Goal: Download file/media

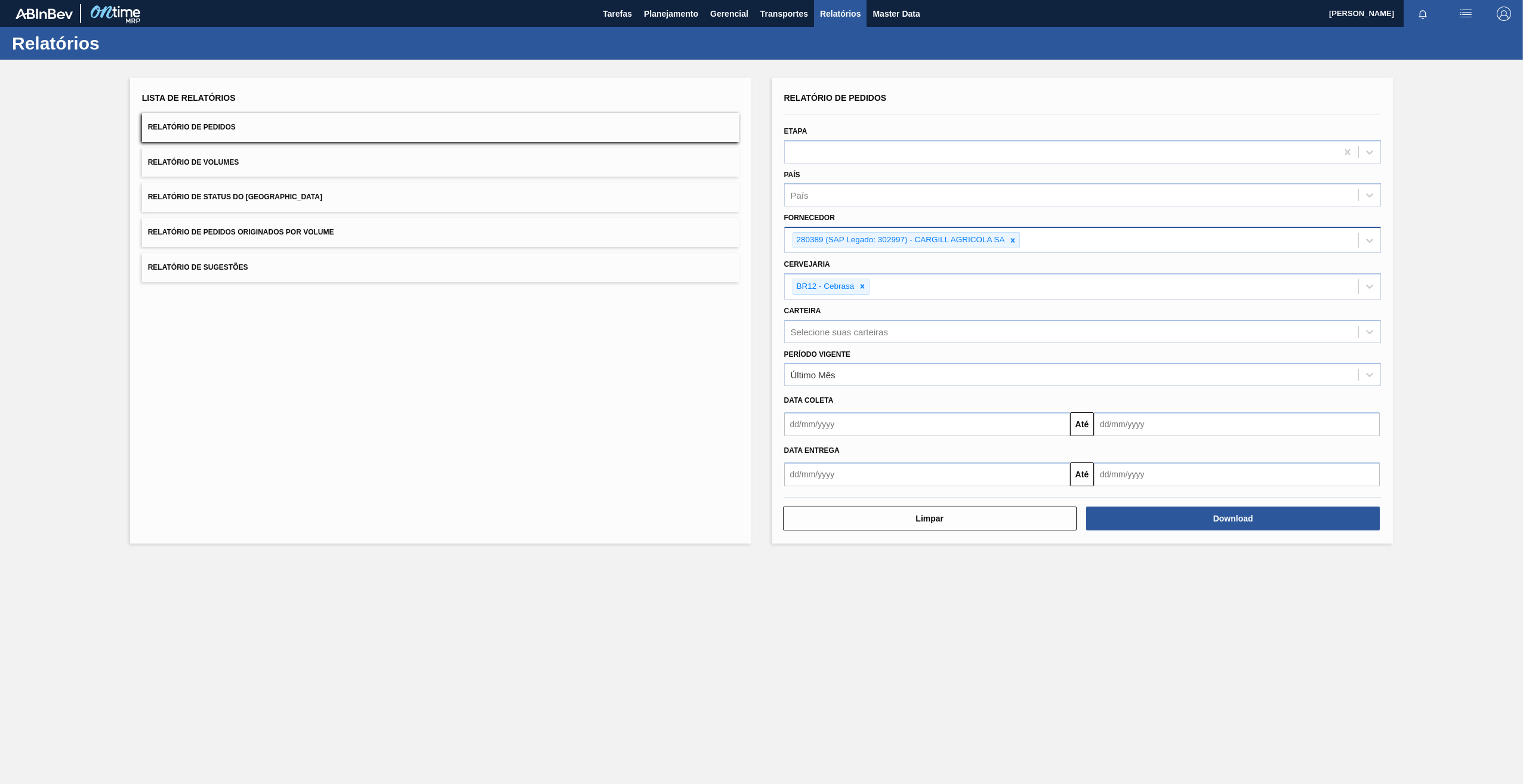
click at [1013, 238] on icon at bounding box center [1012, 240] width 8 height 8
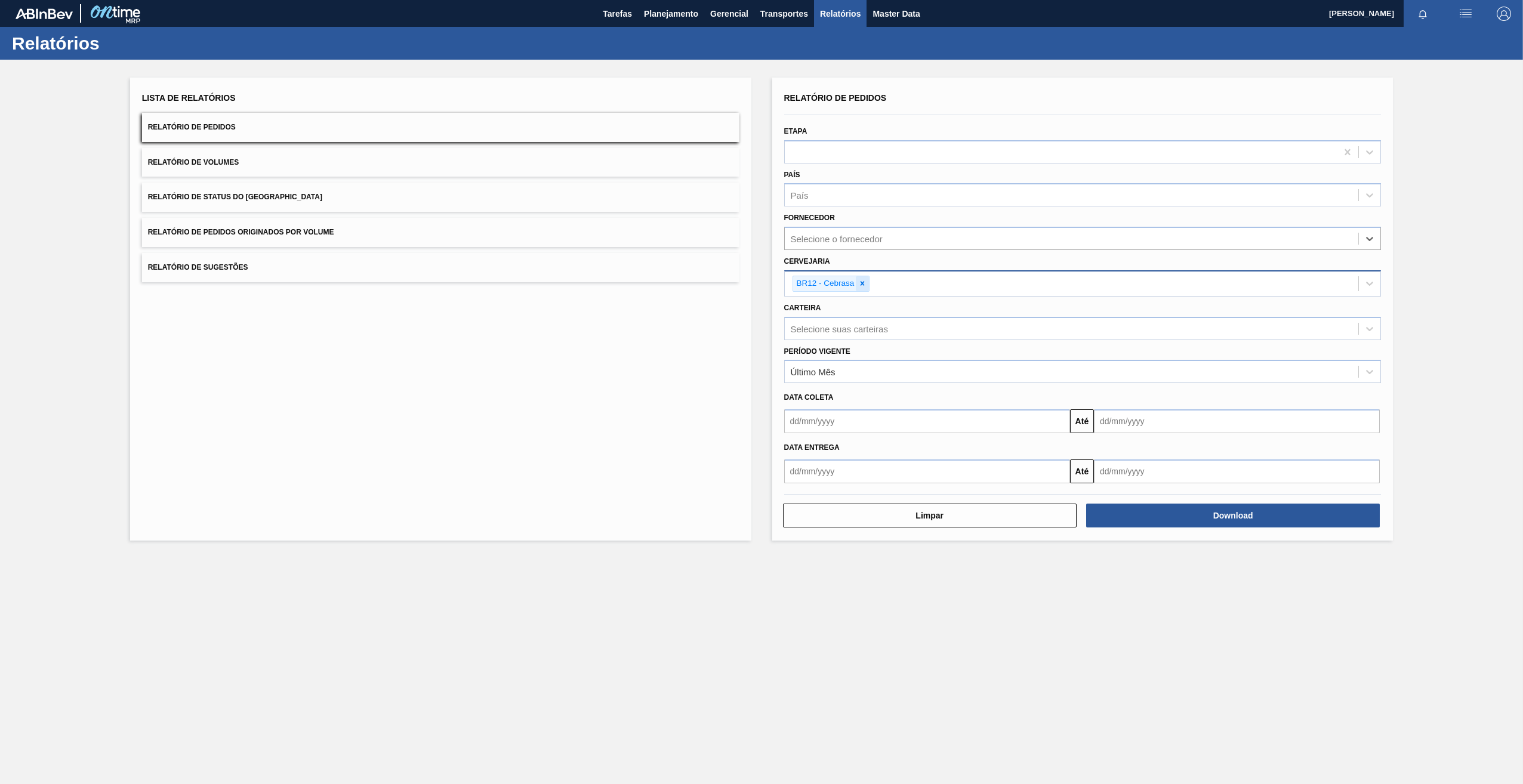
click at [865, 286] on icon at bounding box center [862, 283] width 8 height 8
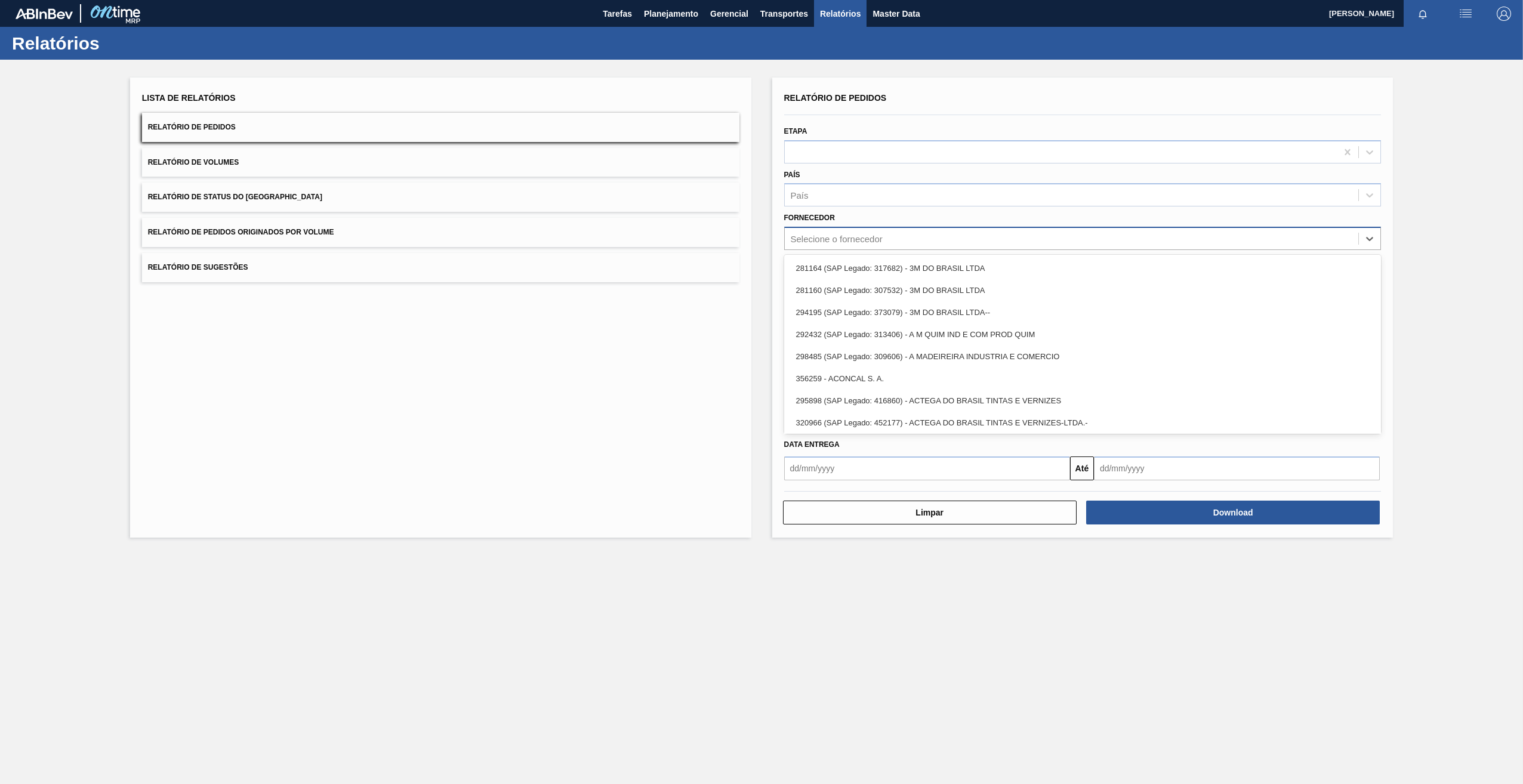
click at [839, 240] on div "Selecione o fornecedor" at bounding box center [836, 239] width 92 height 10
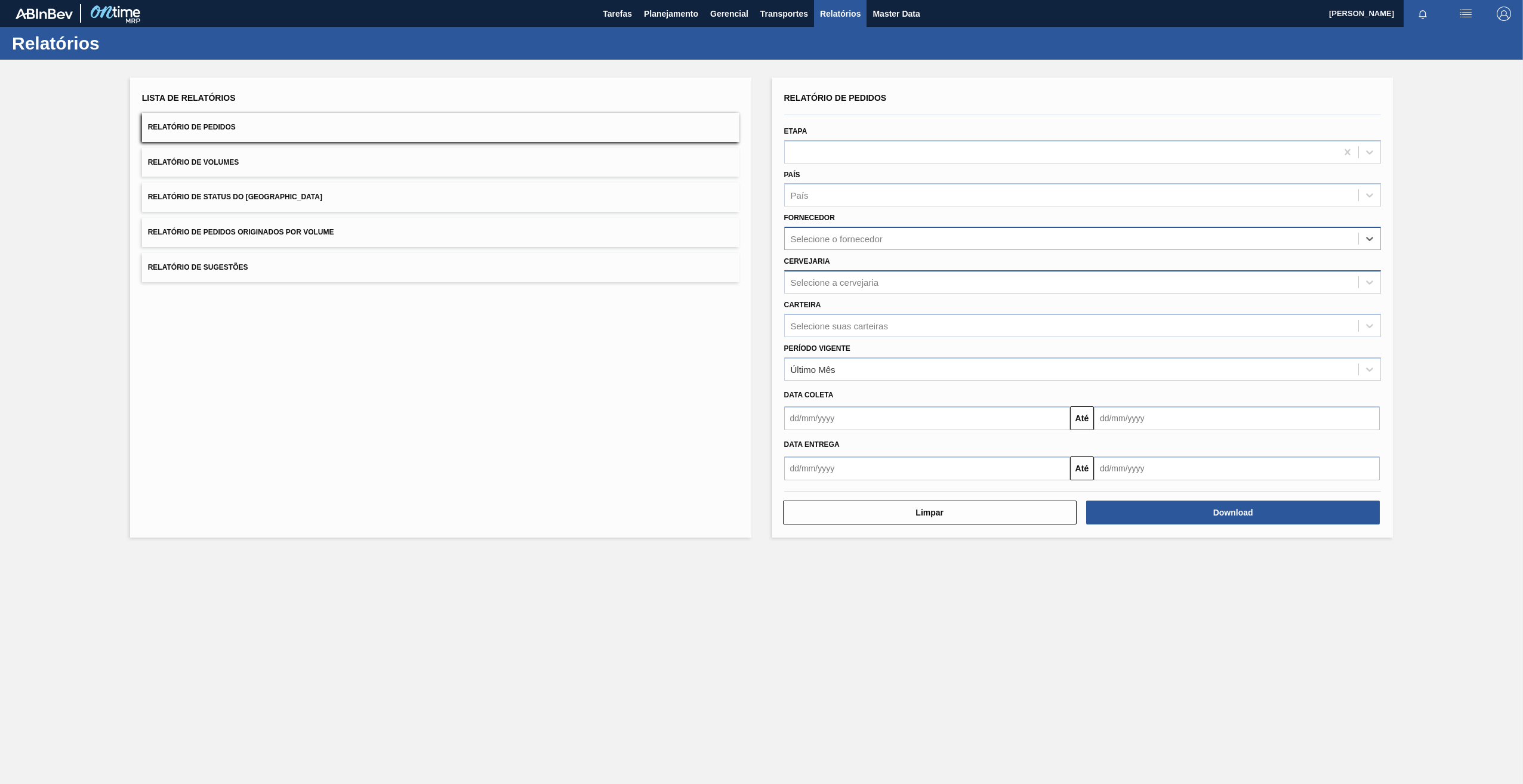
click at [857, 241] on div "Selecione o fornecedor" at bounding box center [836, 239] width 92 height 10
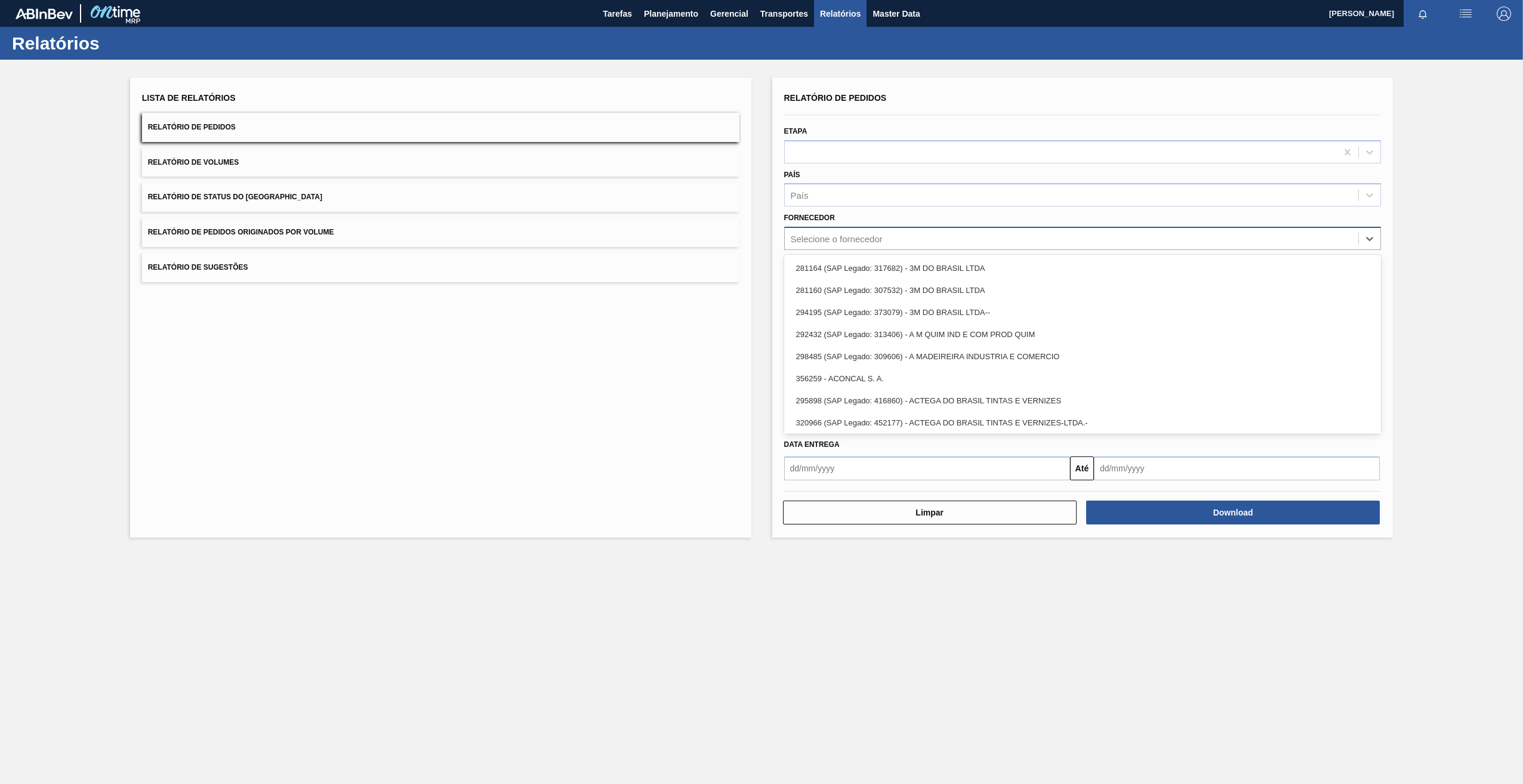
paste input "320622"
type input "320622"
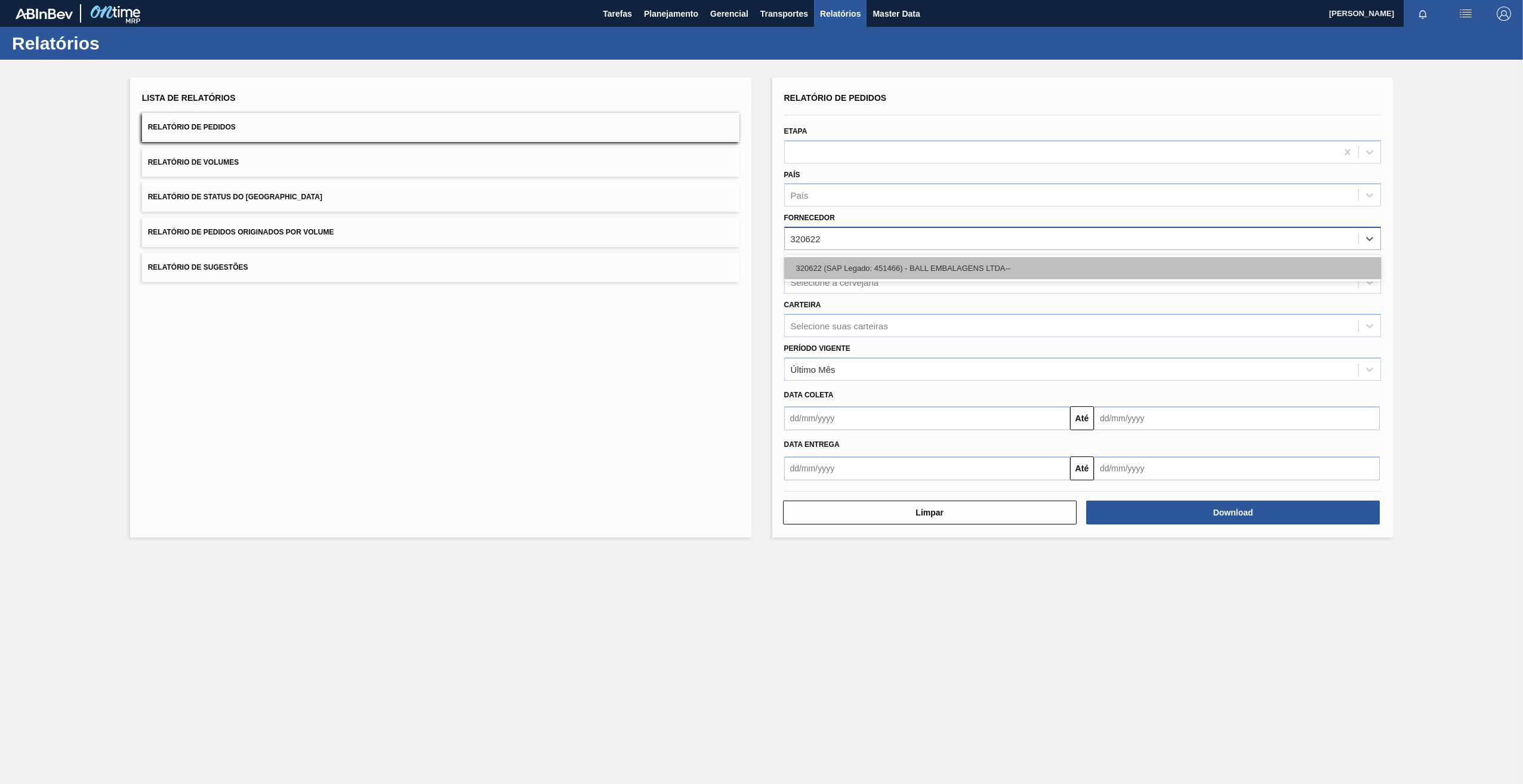
click at [903, 260] on div "320622 (SAP Legado: 451466) - BALL EMBALAGENS LTDA--" at bounding box center [1083, 268] width 598 height 22
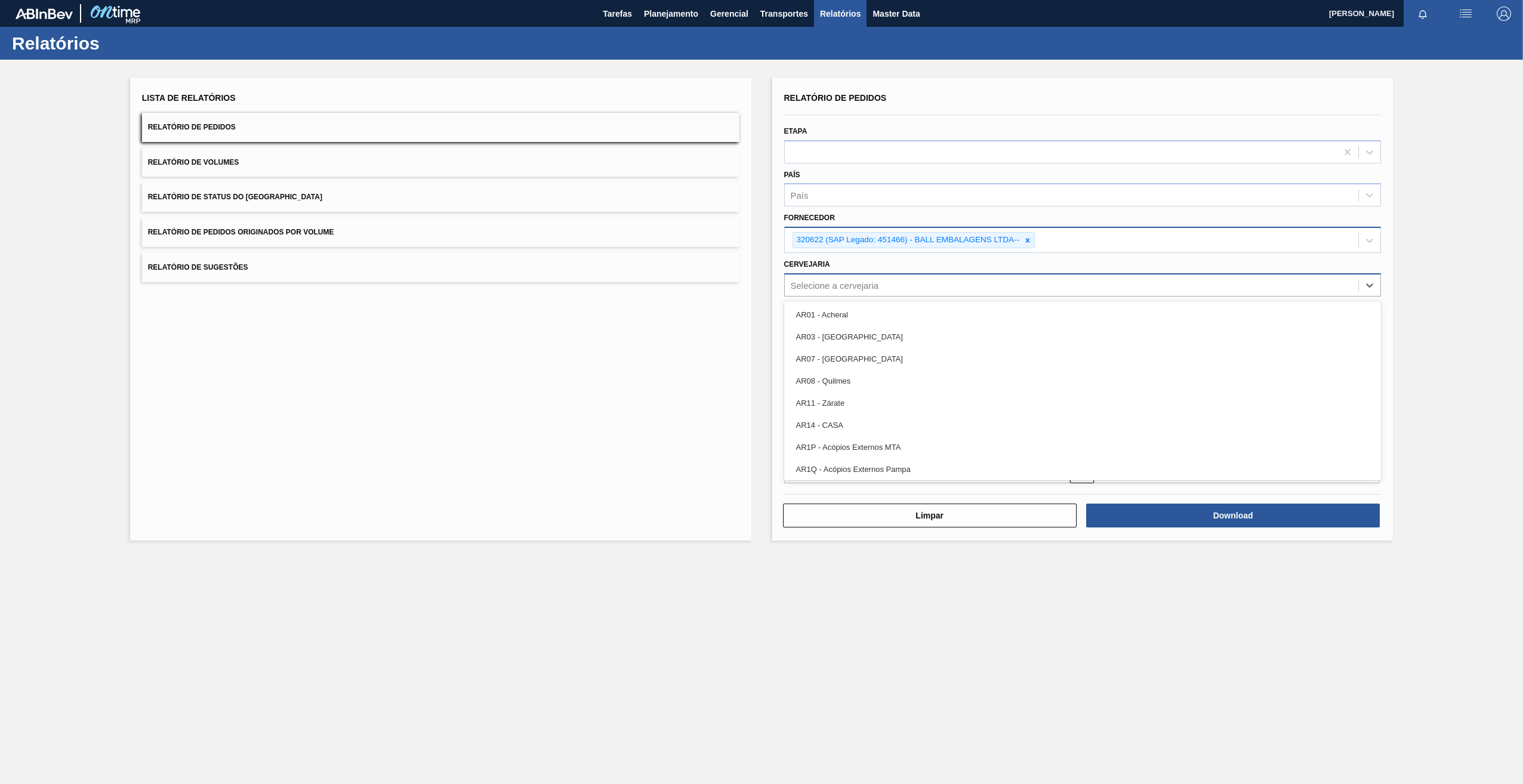
click at [847, 288] on div "Selecione a cervejaria" at bounding box center [835, 284] width 88 height 10
type input "28"
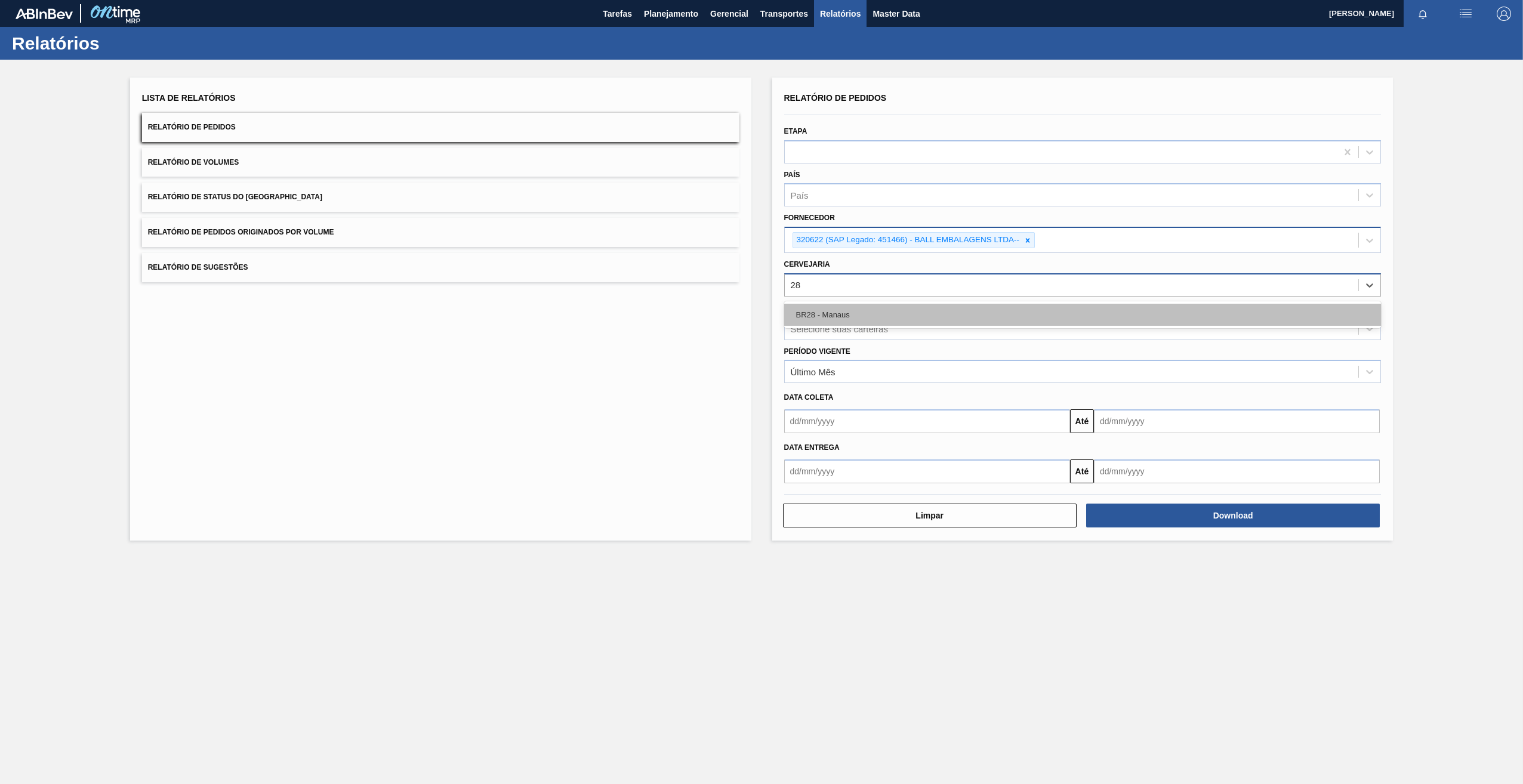
click at [939, 311] on div "BR28 - Manaus" at bounding box center [1083, 315] width 598 height 22
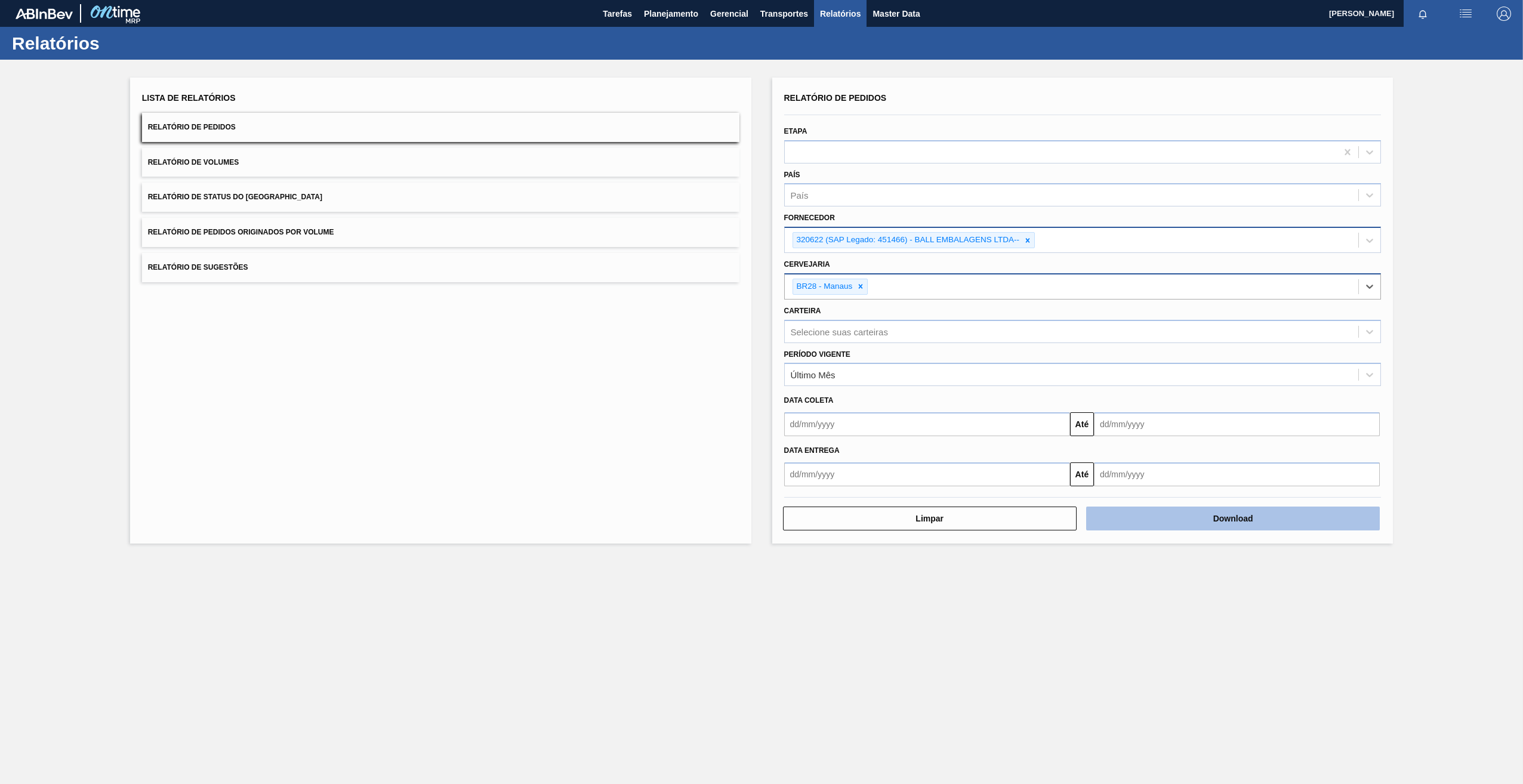
click at [1205, 525] on button "Download" at bounding box center [1232, 518] width 293 height 24
click at [1021, 695] on main "Tarefas Planejamento Gerencial Transportes Relatórios Master Data Tawan Da Silv…" at bounding box center [761, 392] width 1523 height 784
click at [1029, 240] on icon at bounding box center [1028, 240] width 8 height 8
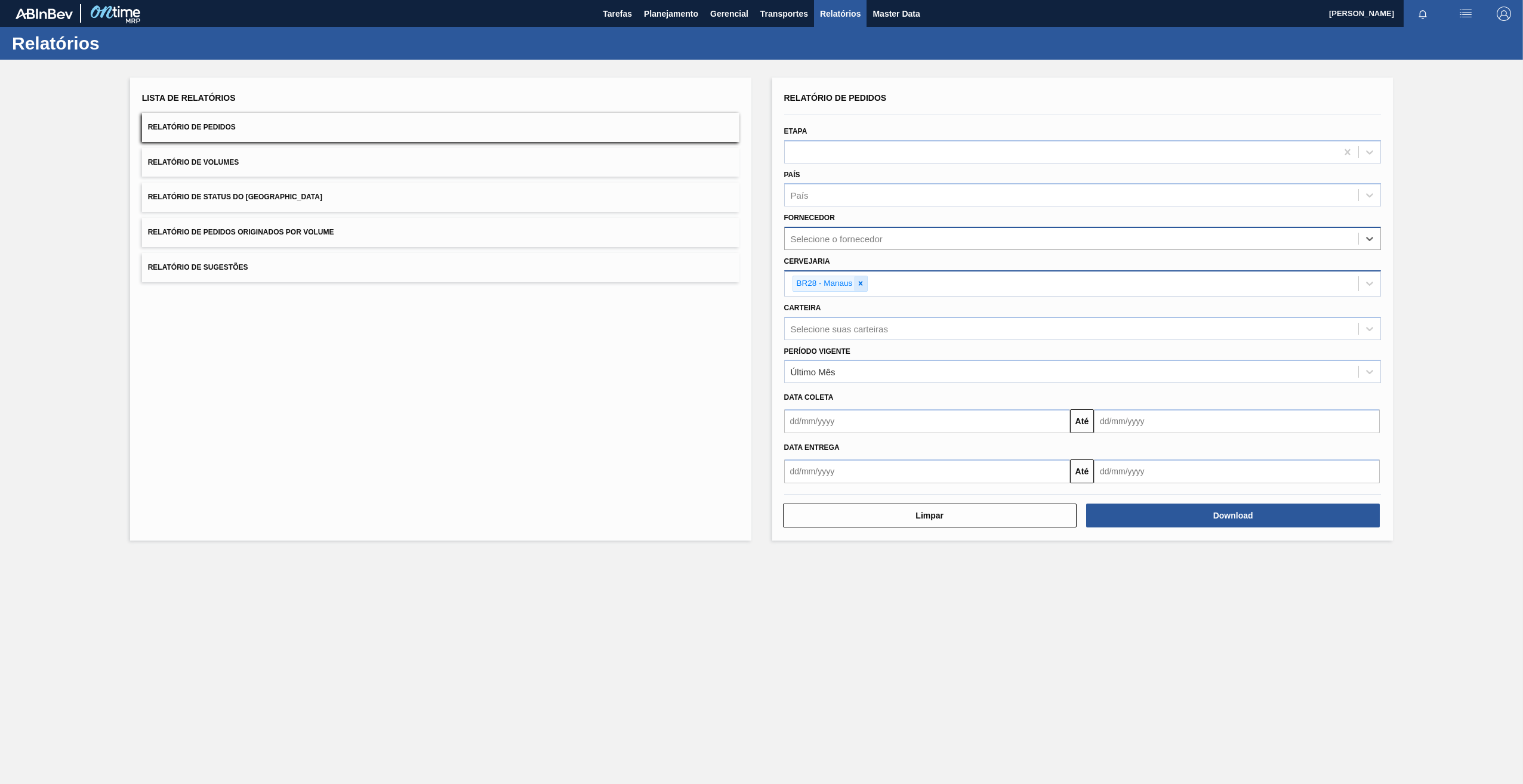
click at [858, 283] on icon at bounding box center [860, 283] width 8 height 8
click at [849, 240] on div "Selecione o fornecedor" at bounding box center [836, 239] width 92 height 10
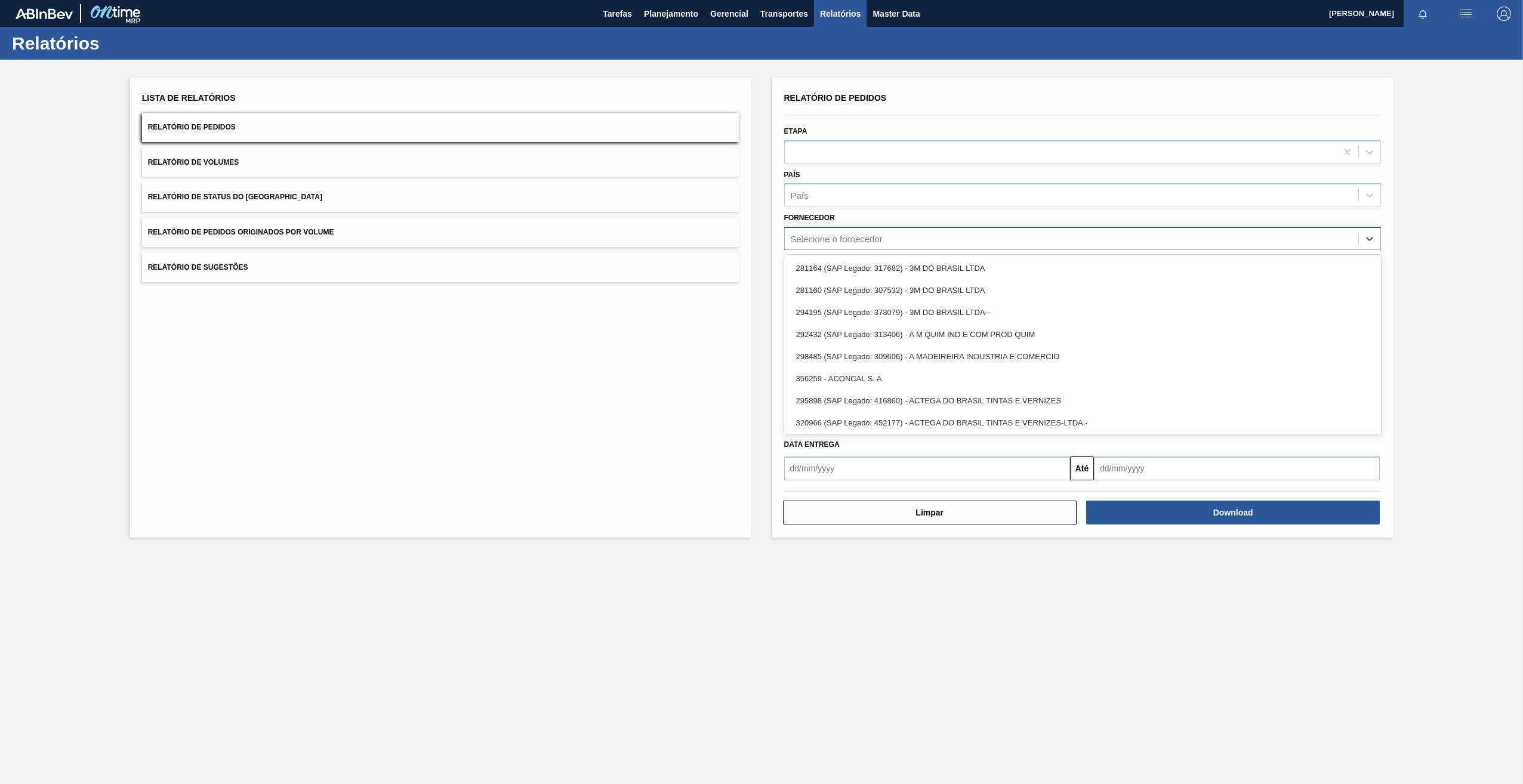
paste input "320622"
type input "320622"
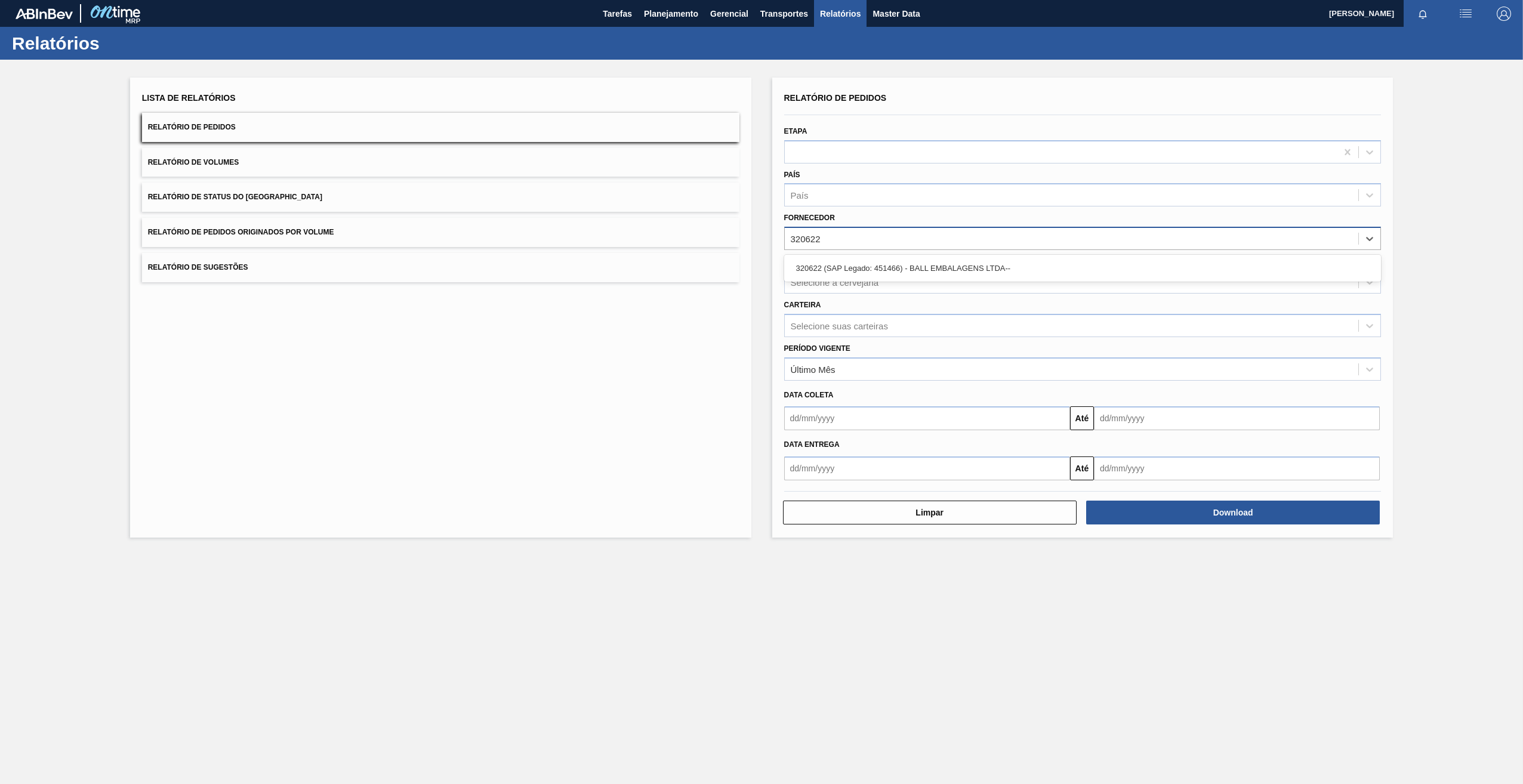
click at [869, 269] on div "320622 (SAP Legado: 451466) - BALL EMBALAGENS LTDA--" at bounding box center [1083, 268] width 598 height 22
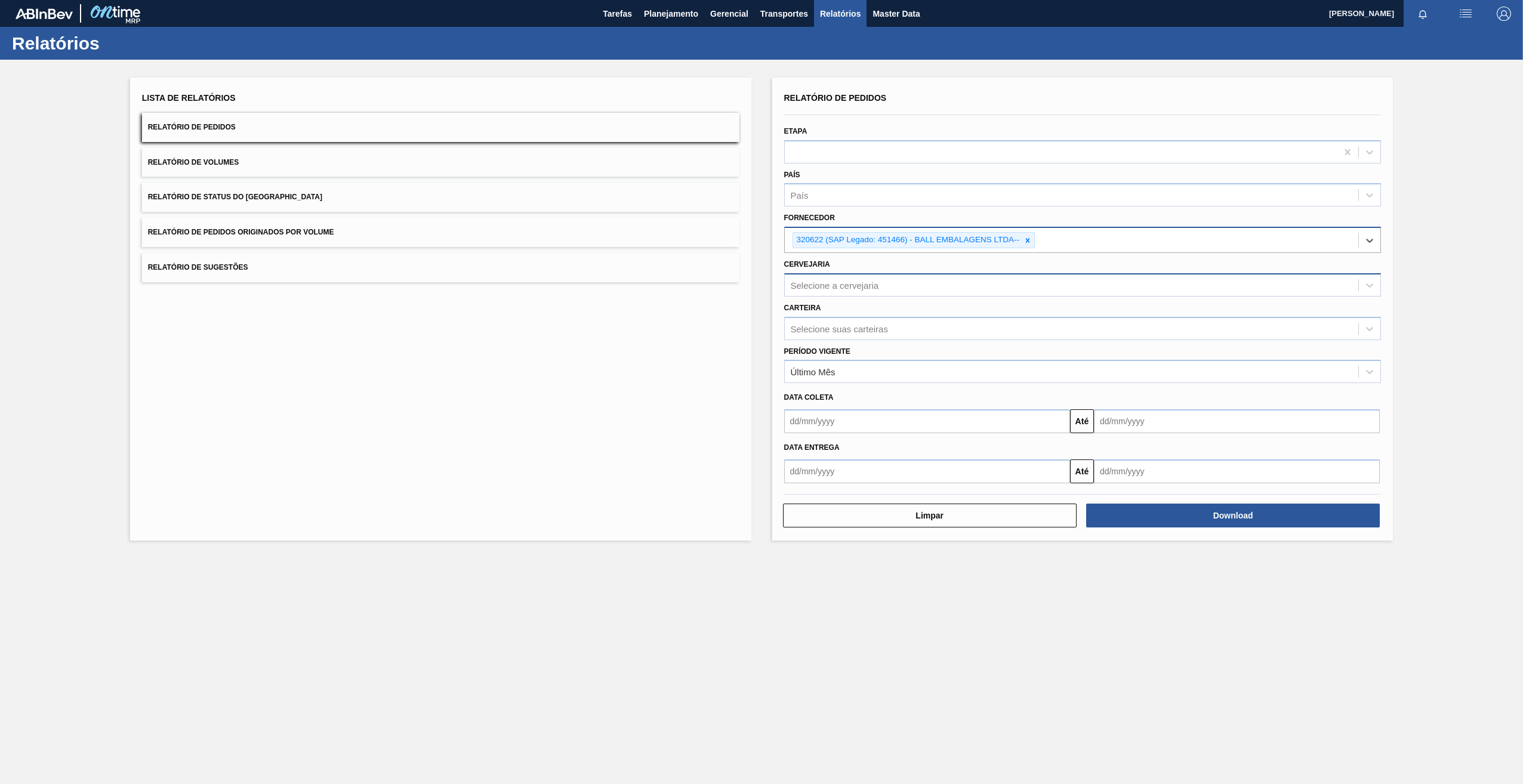
click at [842, 292] on div "Selecione a cervejaria" at bounding box center [1072, 284] width 574 height 17
type input "br28"
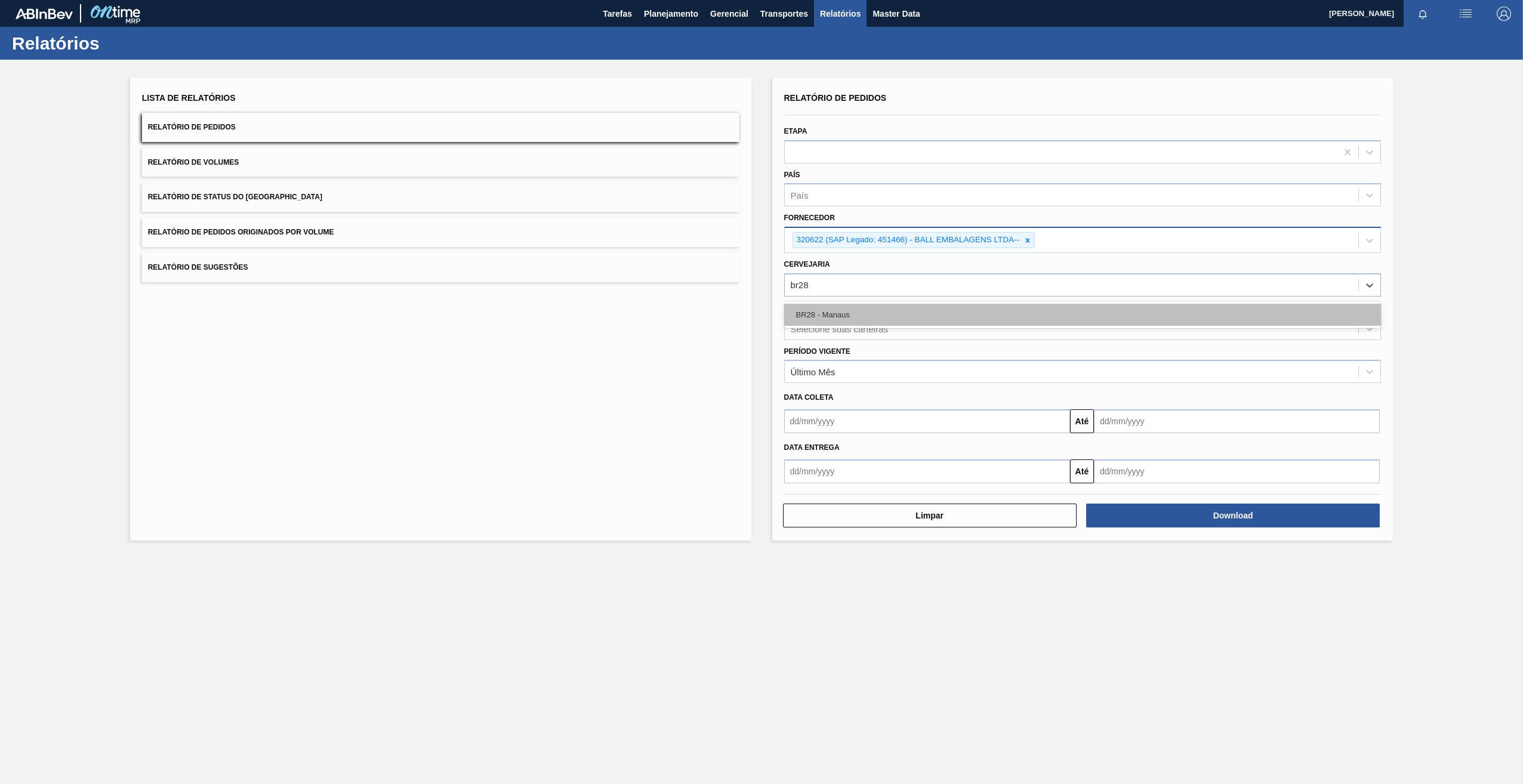
click at [835, 311] on div "BR28 - Manaus" at bounding box center [1083, 315] width 598 height 22
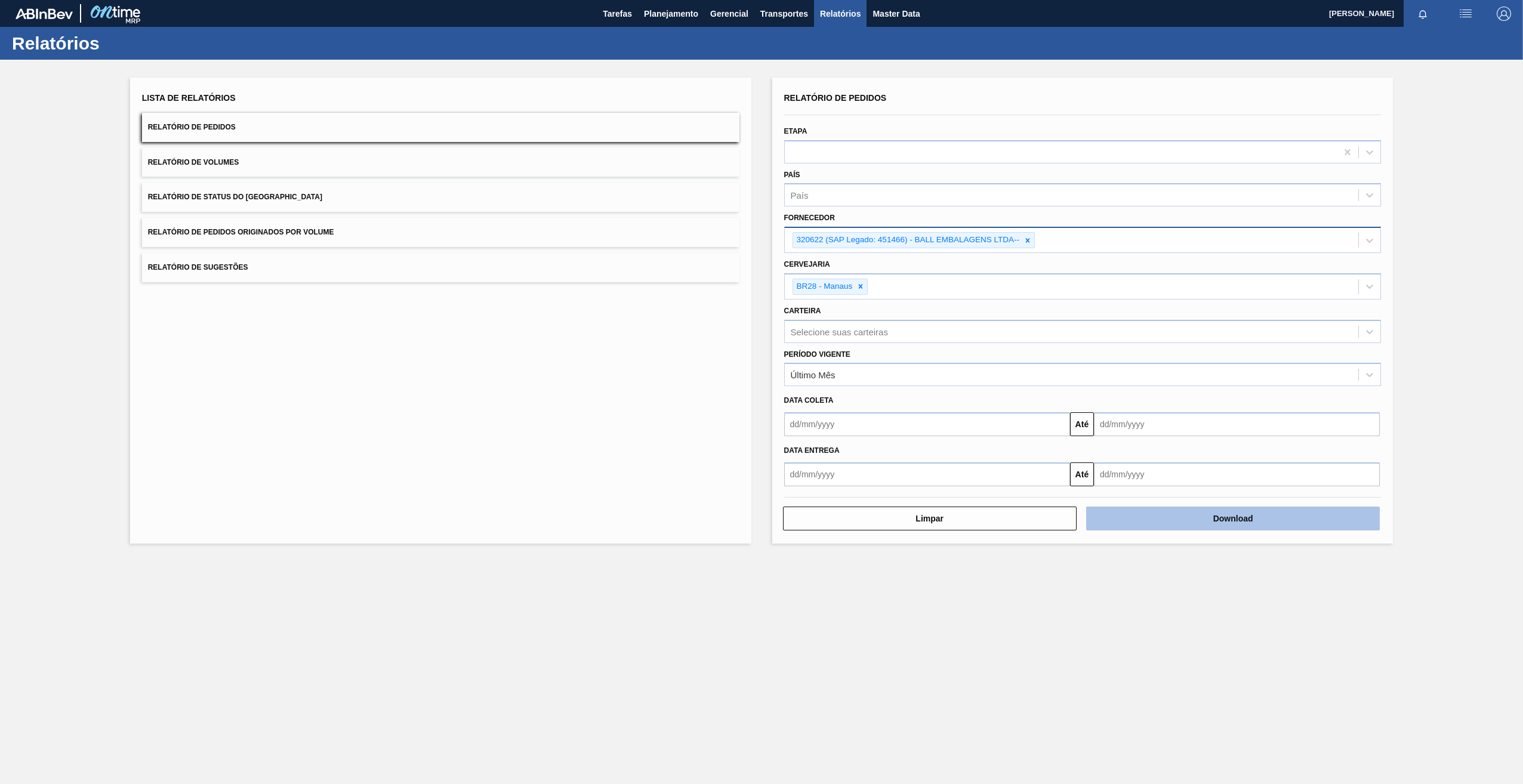
click at [1256, 524] on button "Download" at bounding box center [1232, 518] width 293 height 24
click at [1026, 241] on icon at bounding box center [1028, 240] width 8 height 8
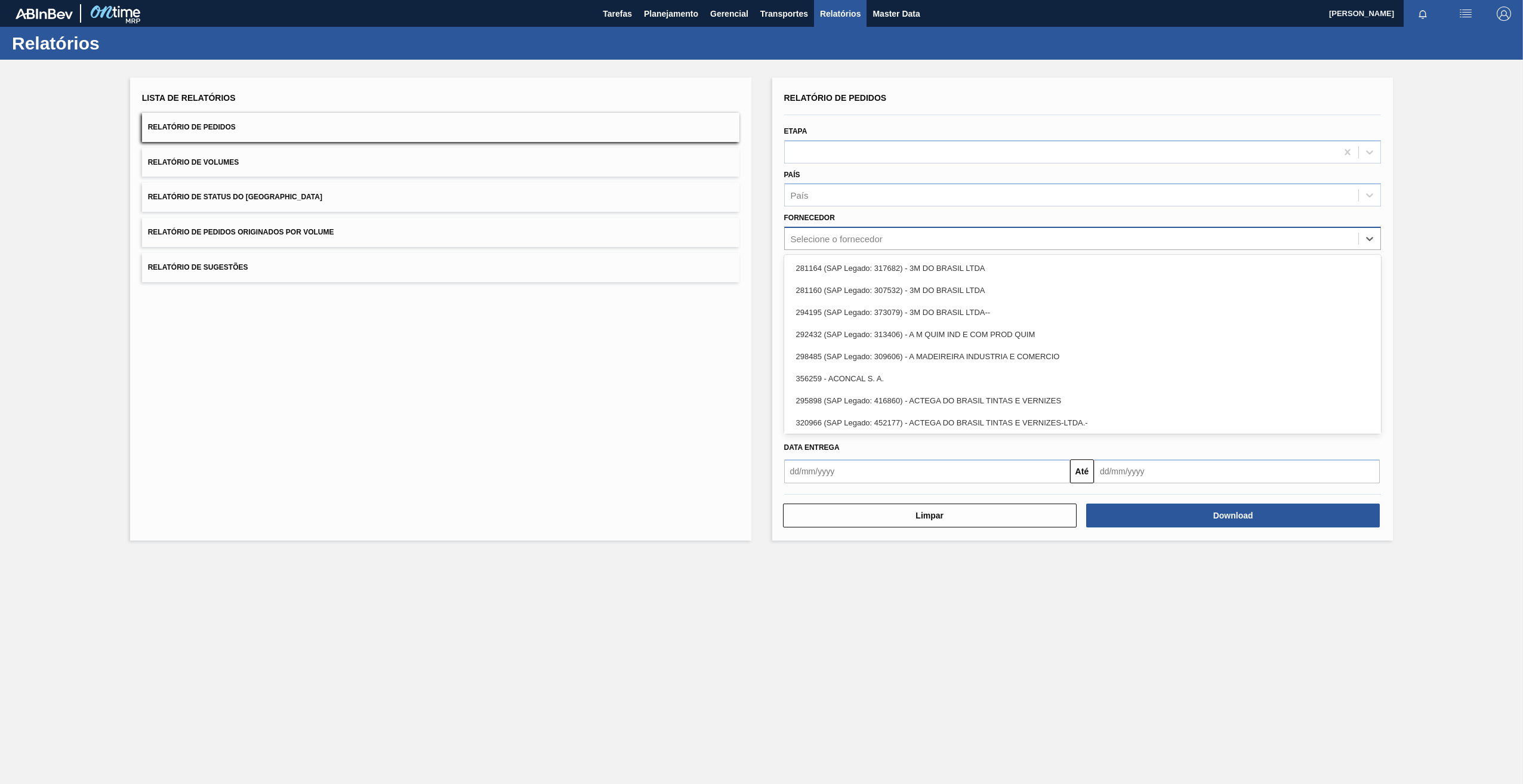
click at [874, 245] on div "Selecione o fornecedor" at bounding box center [1072, 239] width 574 height 17
paste input "320622"
type input "320622"
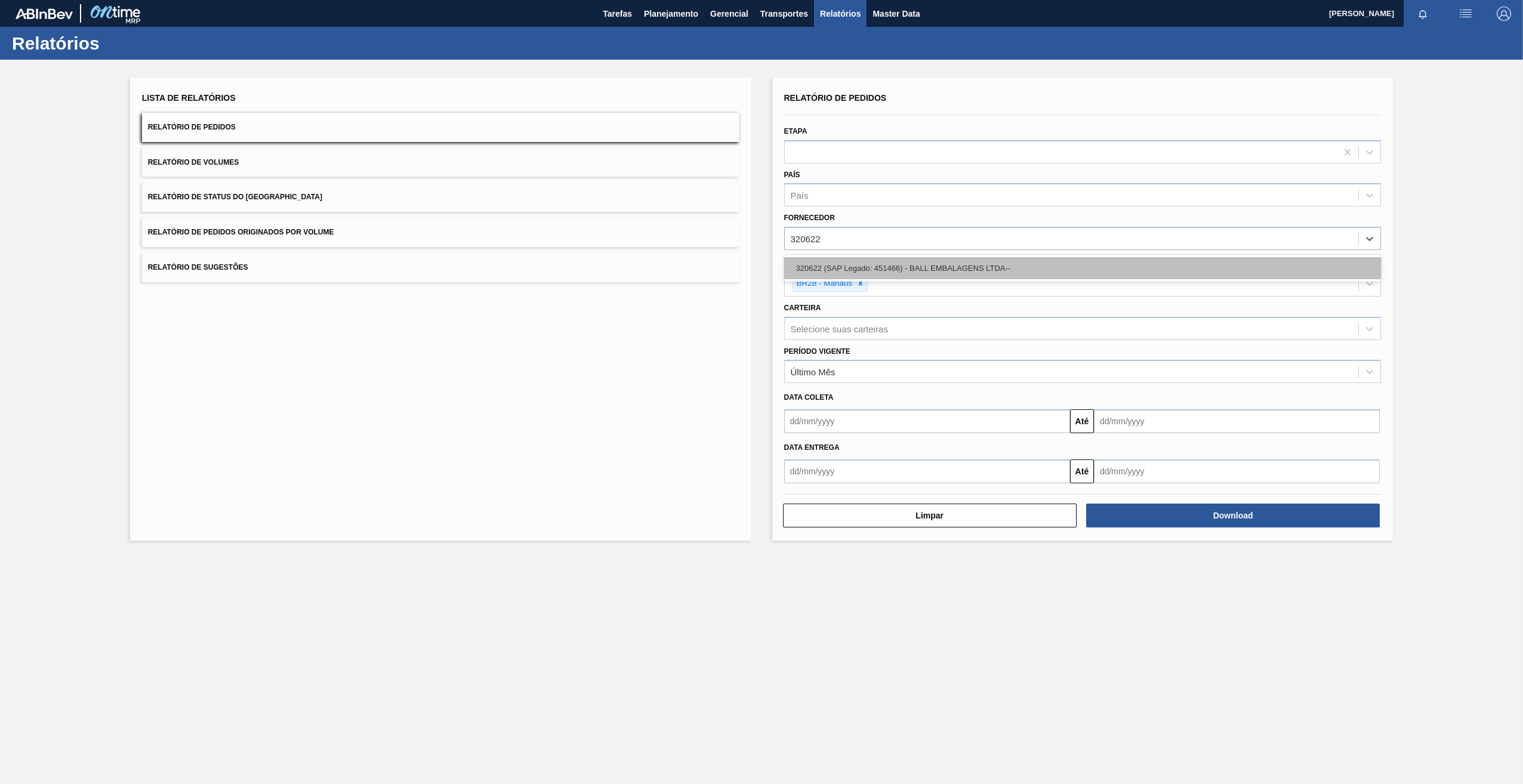
click at [876, 267] on div "320622 (SAP Legado: 451466) - BALL EMBALAGENS LTDA--" at bounding box center [1083, 268] width 598 height 22
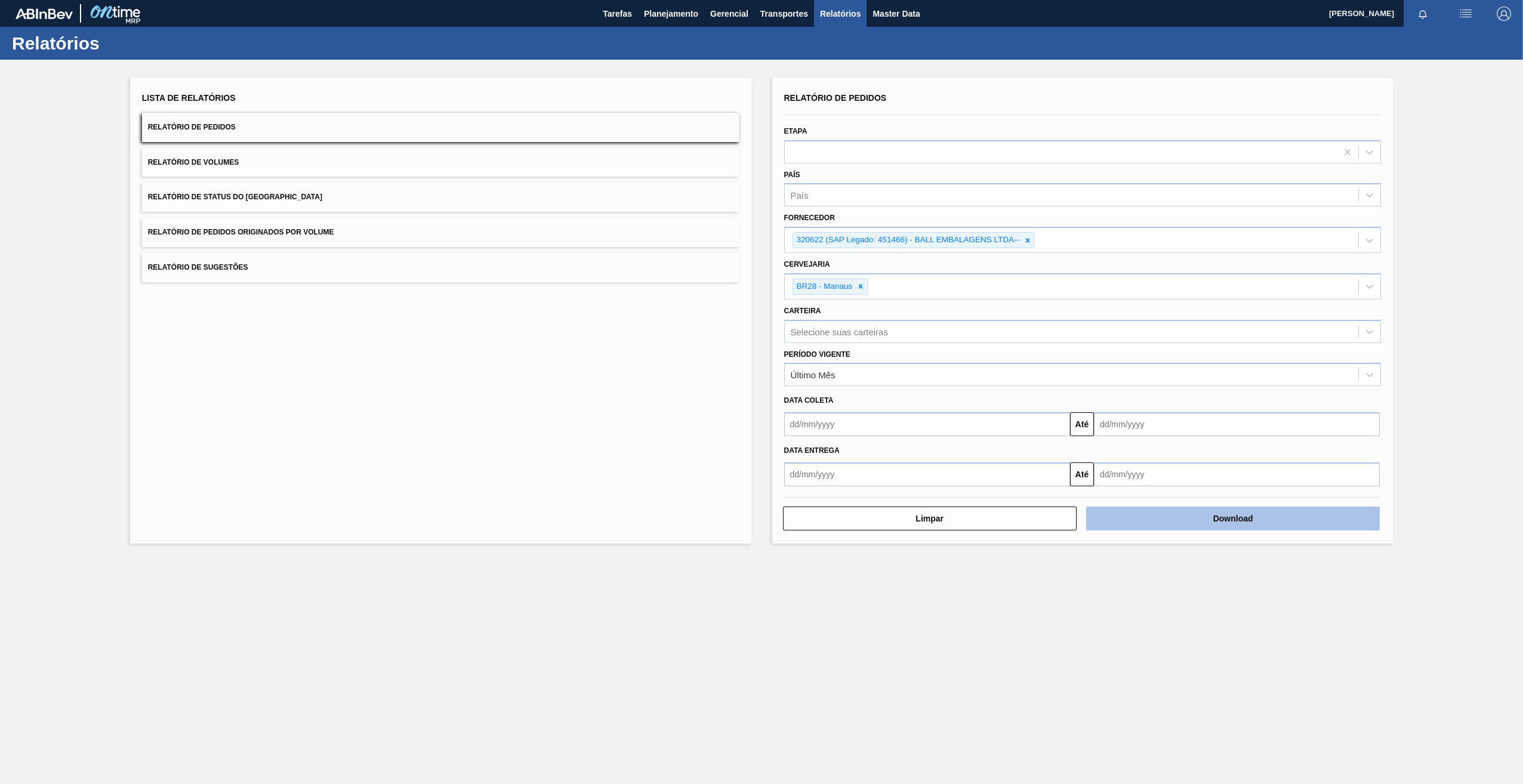
click at [1163, 514] on button "Download" at bounding box center [1232, 518] width 293 height 24
click at [1030, 240] on icon at bounding box center [1028, 240] width 8 height 8
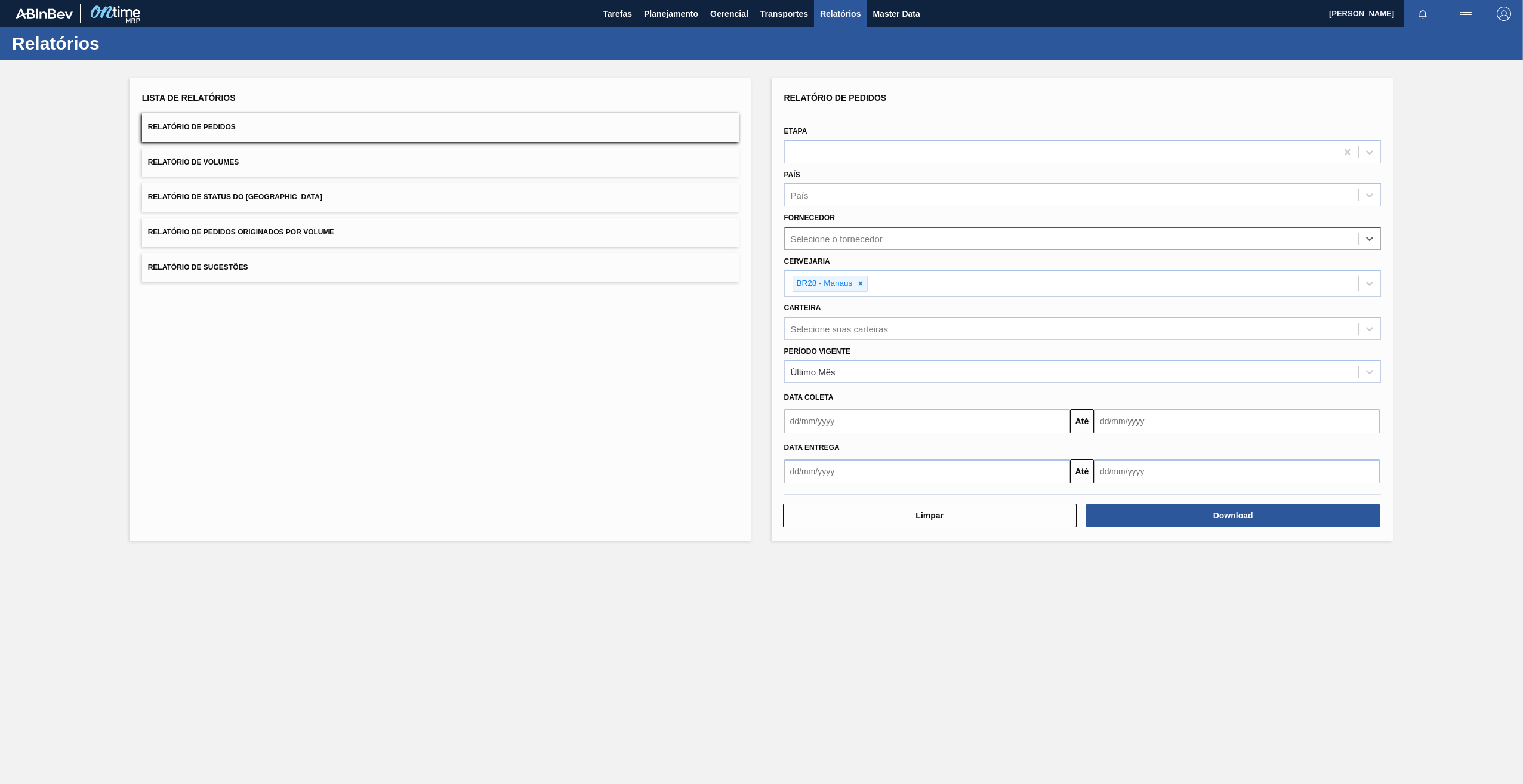
paste input "320622"
type input "320622"
click at [915, 240] on div "Selecione o fornecedor" at bounding box center [1072, 239] width 574 height 17
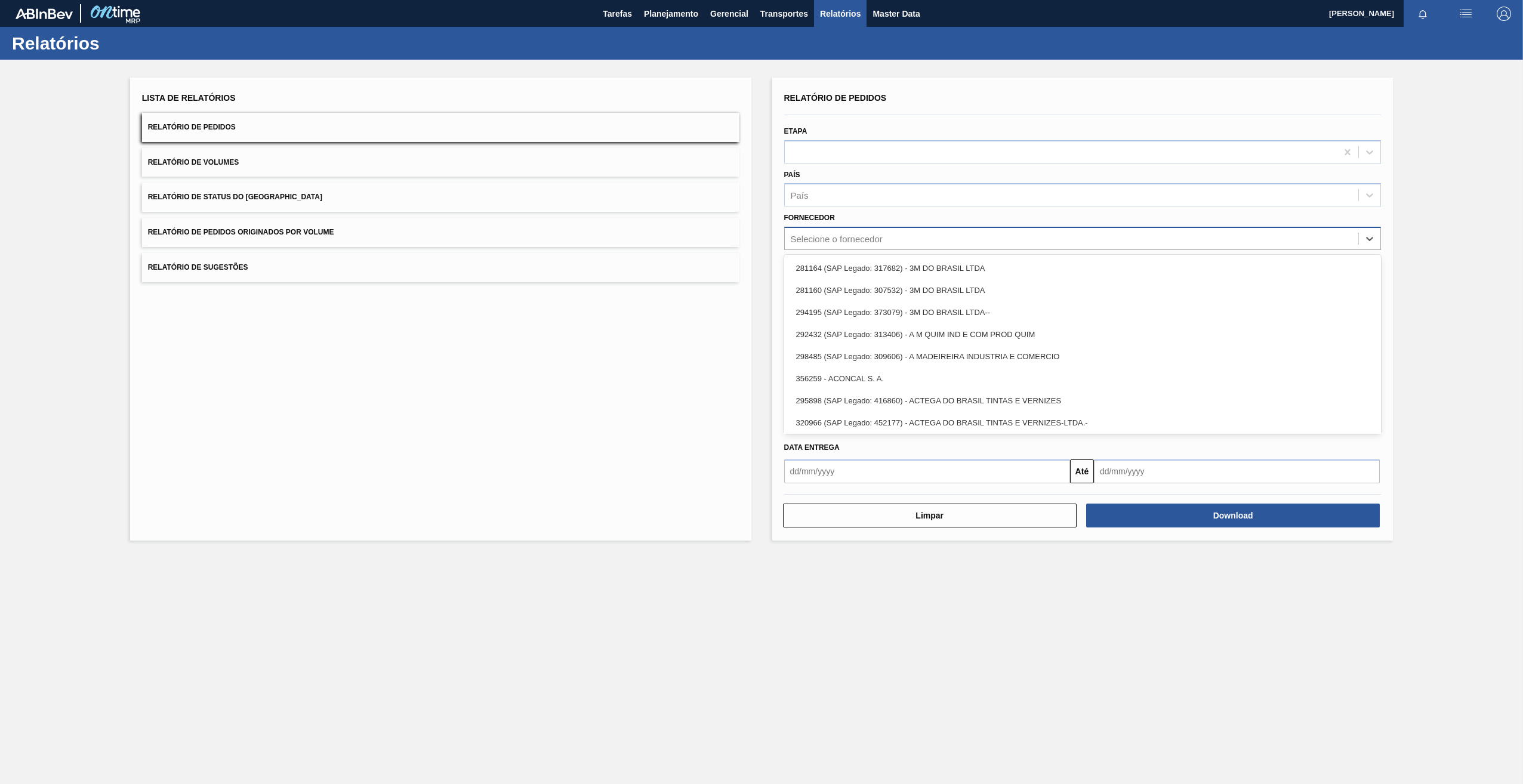
paste input "320622"
type input "320622"
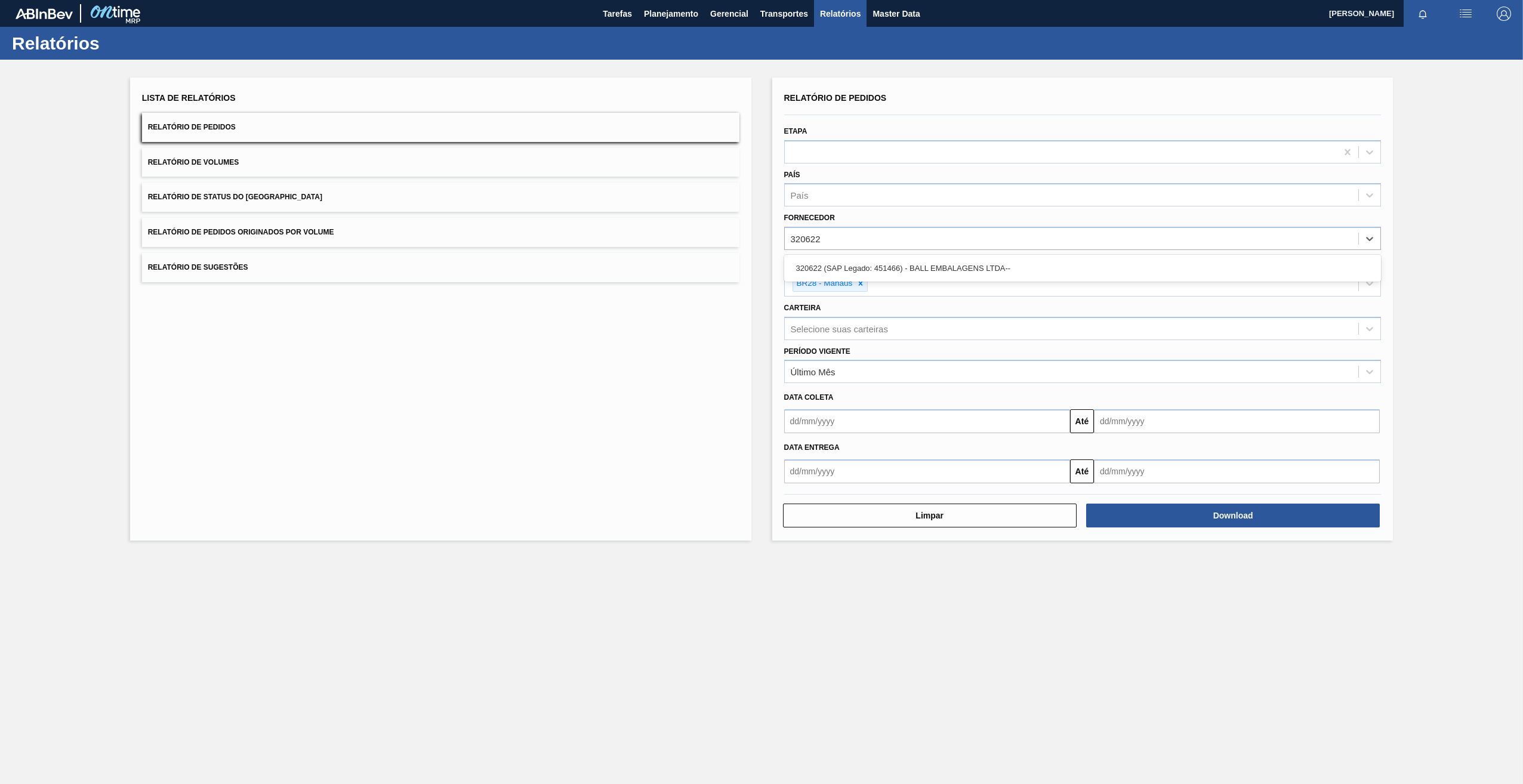
click at [923, 257] on div "320622 (SAP Legado: 451466) - BALL EMBALAGENS LTDA--" at bounding box center [1083, 268] width 598 height 27
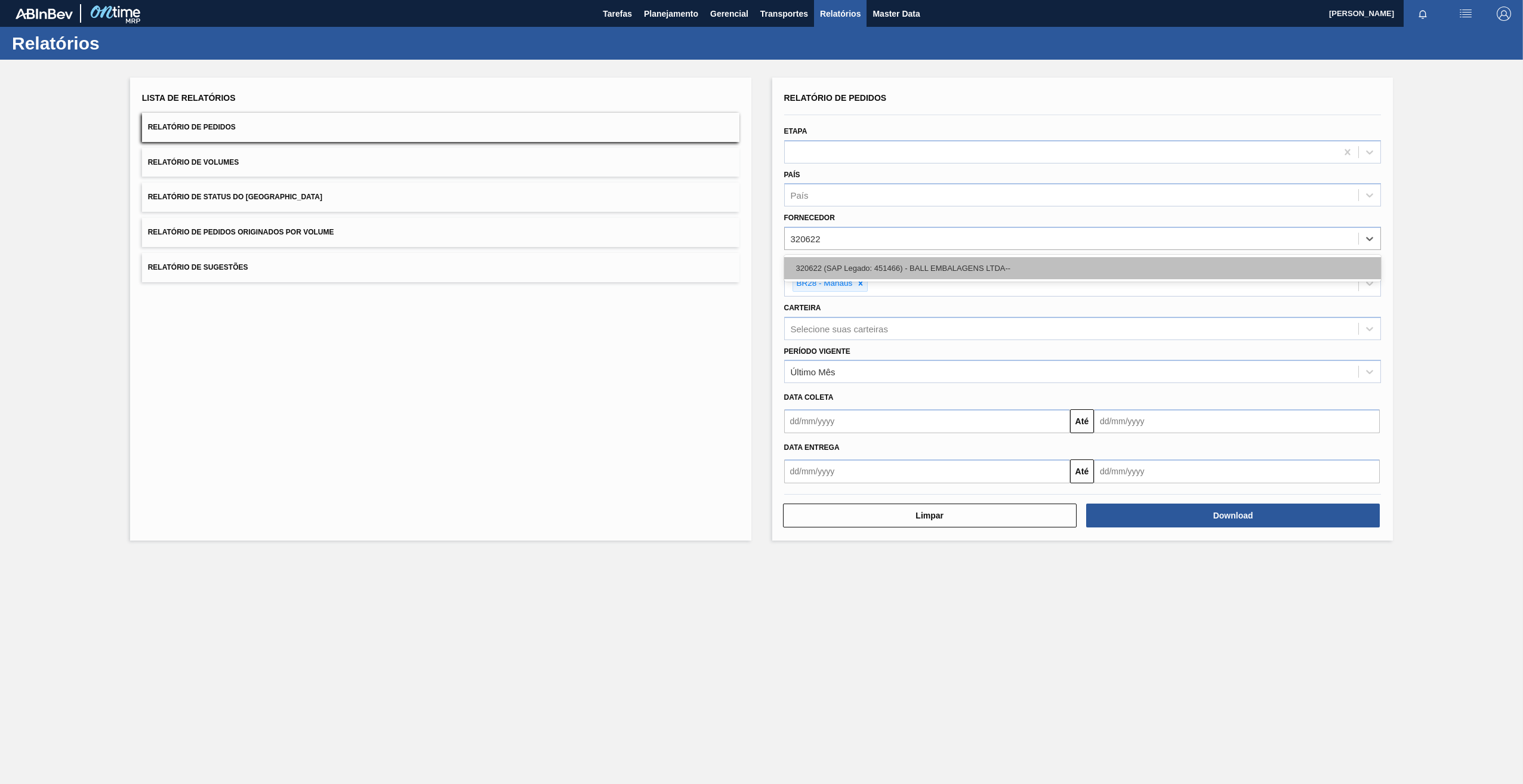
click at [1019, 267] on div "320622 (SAP Legado: 451466) - BALL EMBALAGENS LTDA--" at bounding box center [1083, 268] width 598 height 22
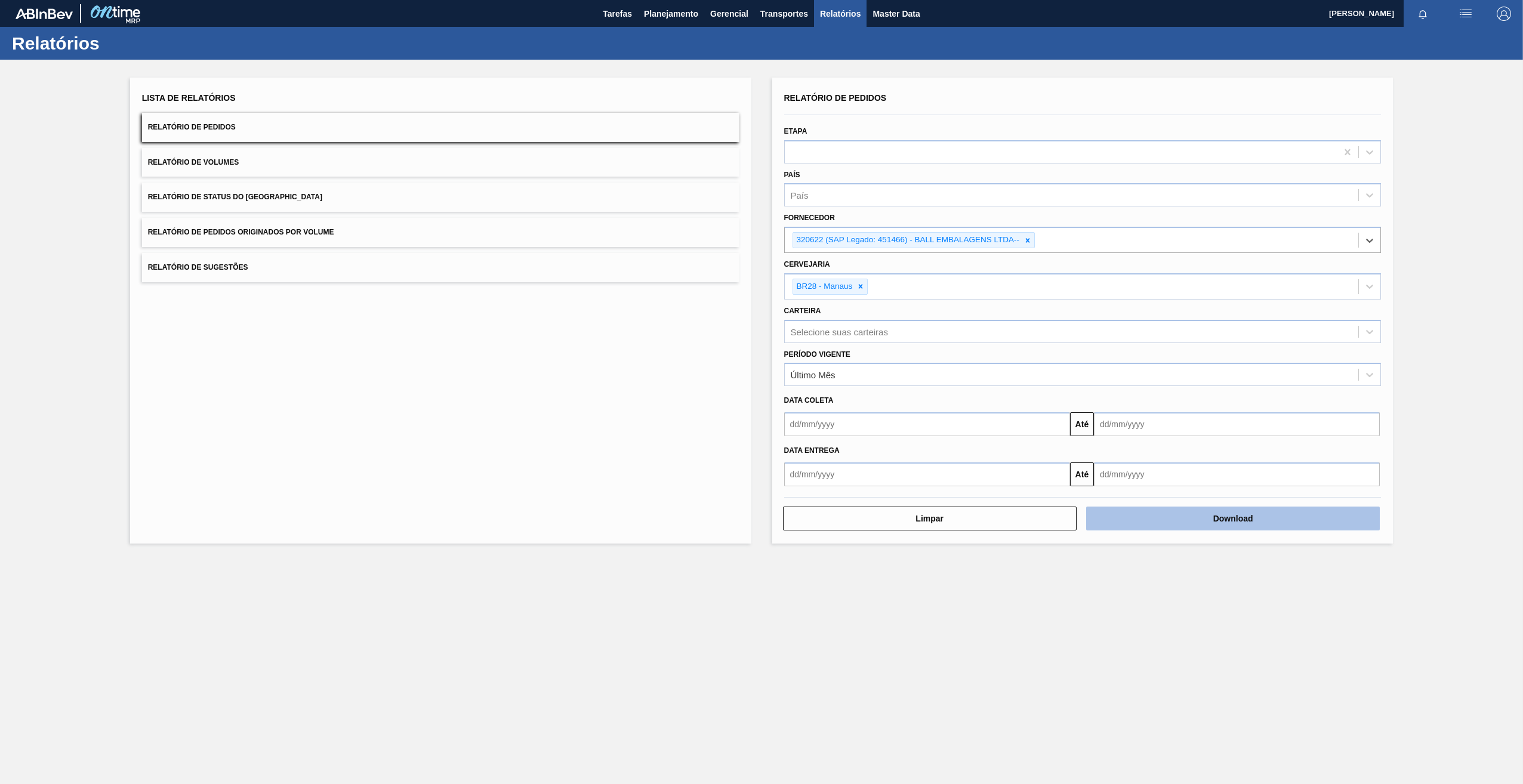
click at [1206, 518] on button "Download" at bounding box center [1232, 518] width 293 height 24
click at [1030, 241] on icon at bounding box center [1028, 240] width 8 height 8
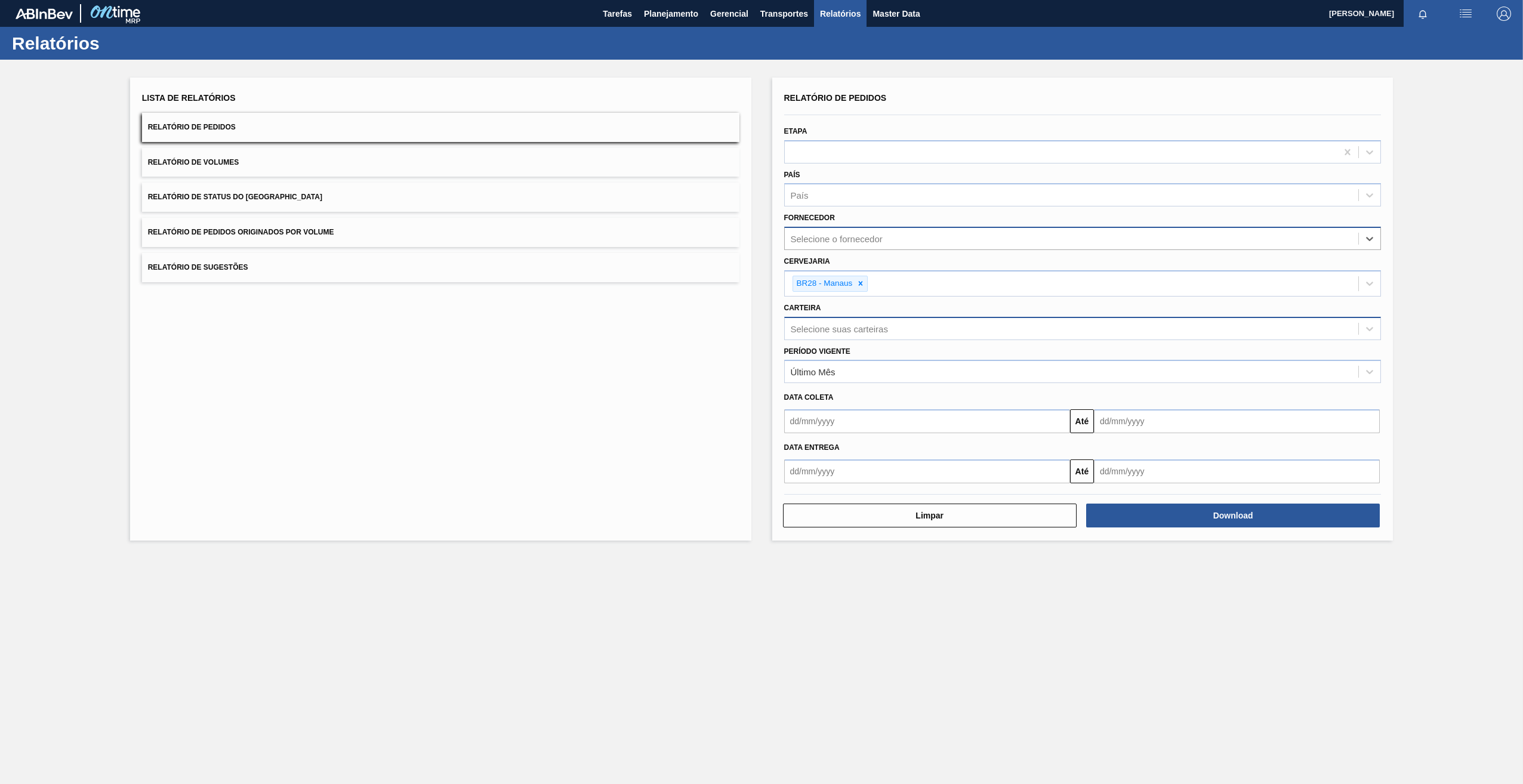
click at [899, 325] on div "Selecione suas carteiras" at bounding box center [1072, 327] width 574 height 17
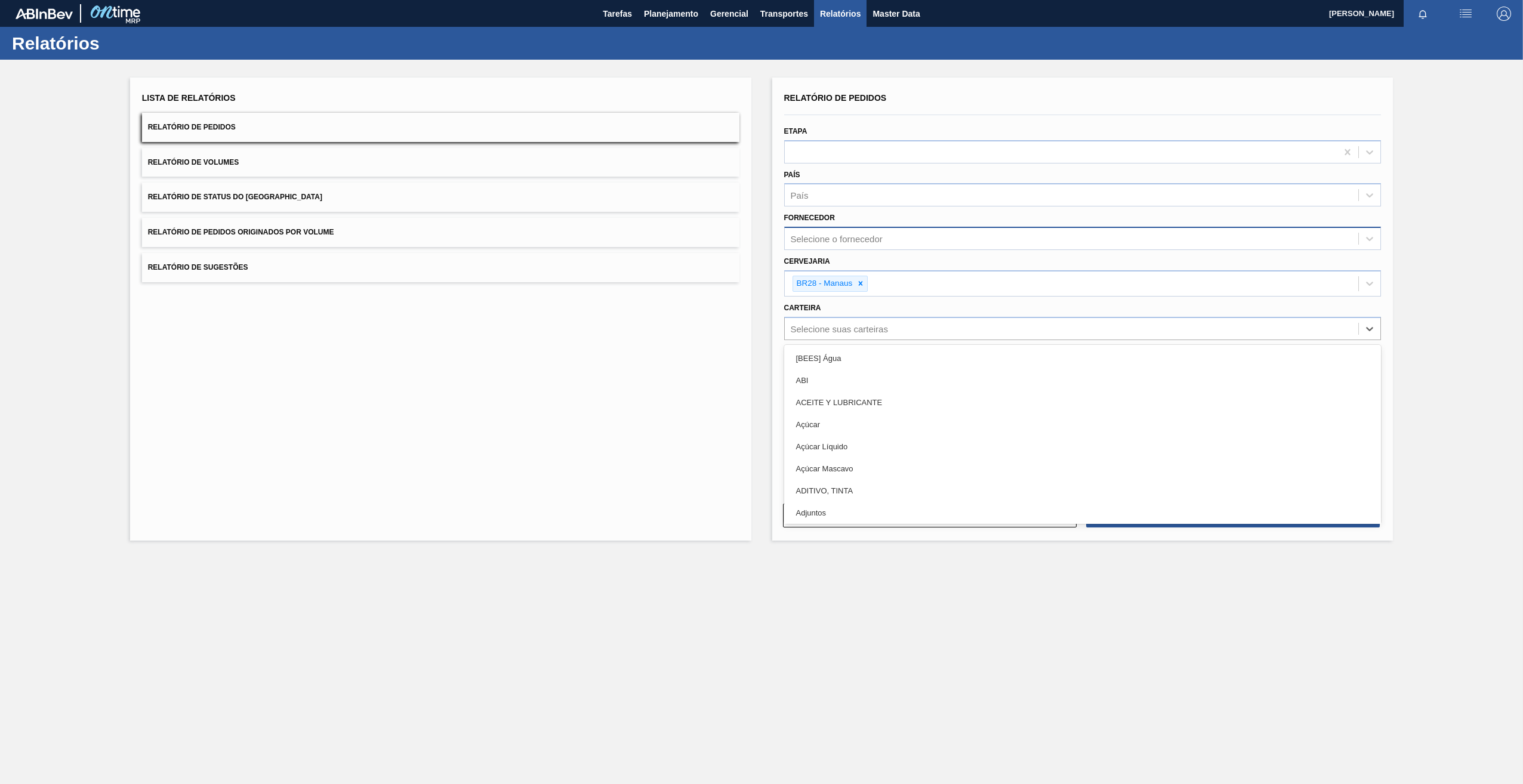
click at [880, 243] on div "Selecione o fornecedor" at bounding box center [836, 239] width 92 height 10
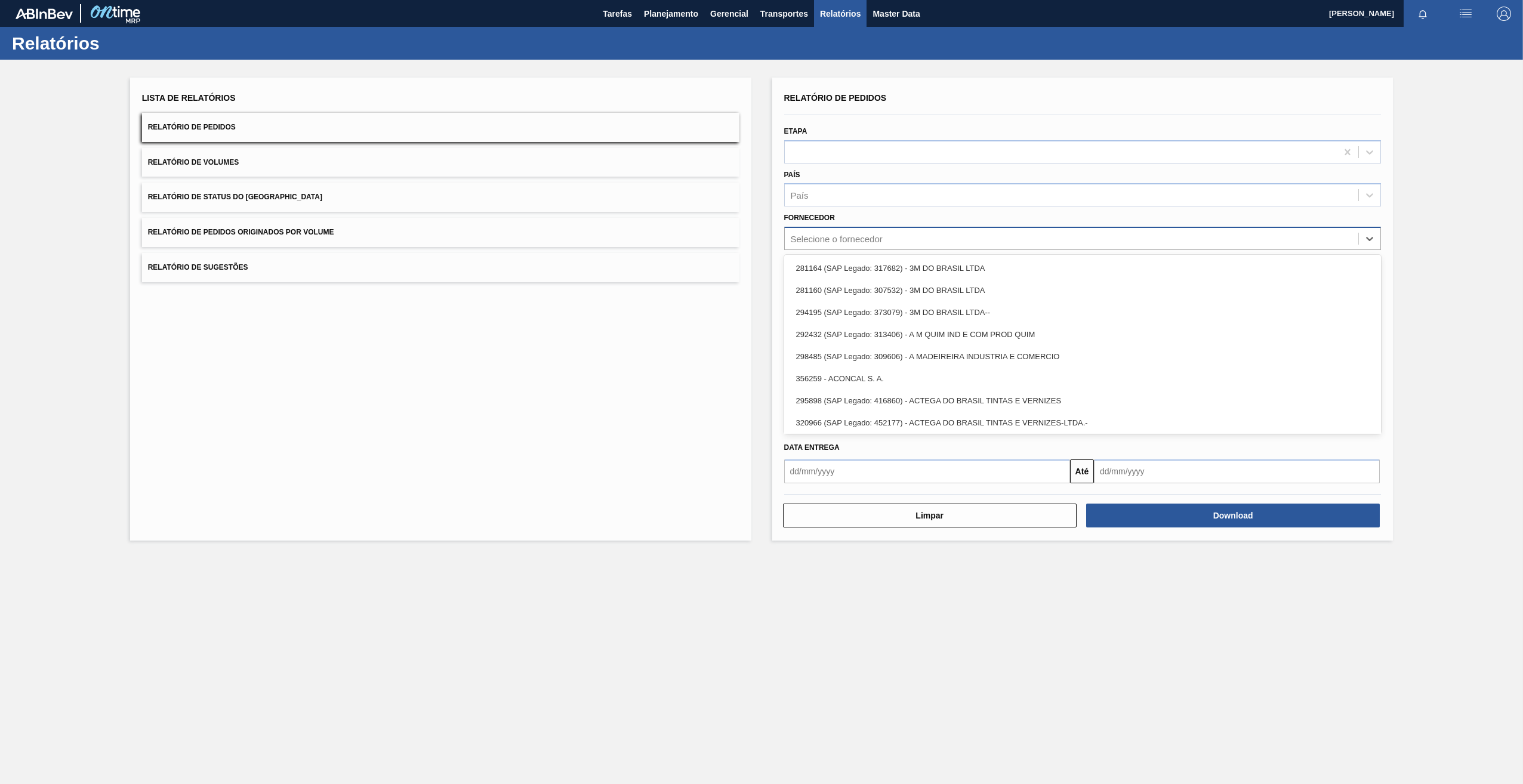
paste input "320622"
type input "320622"
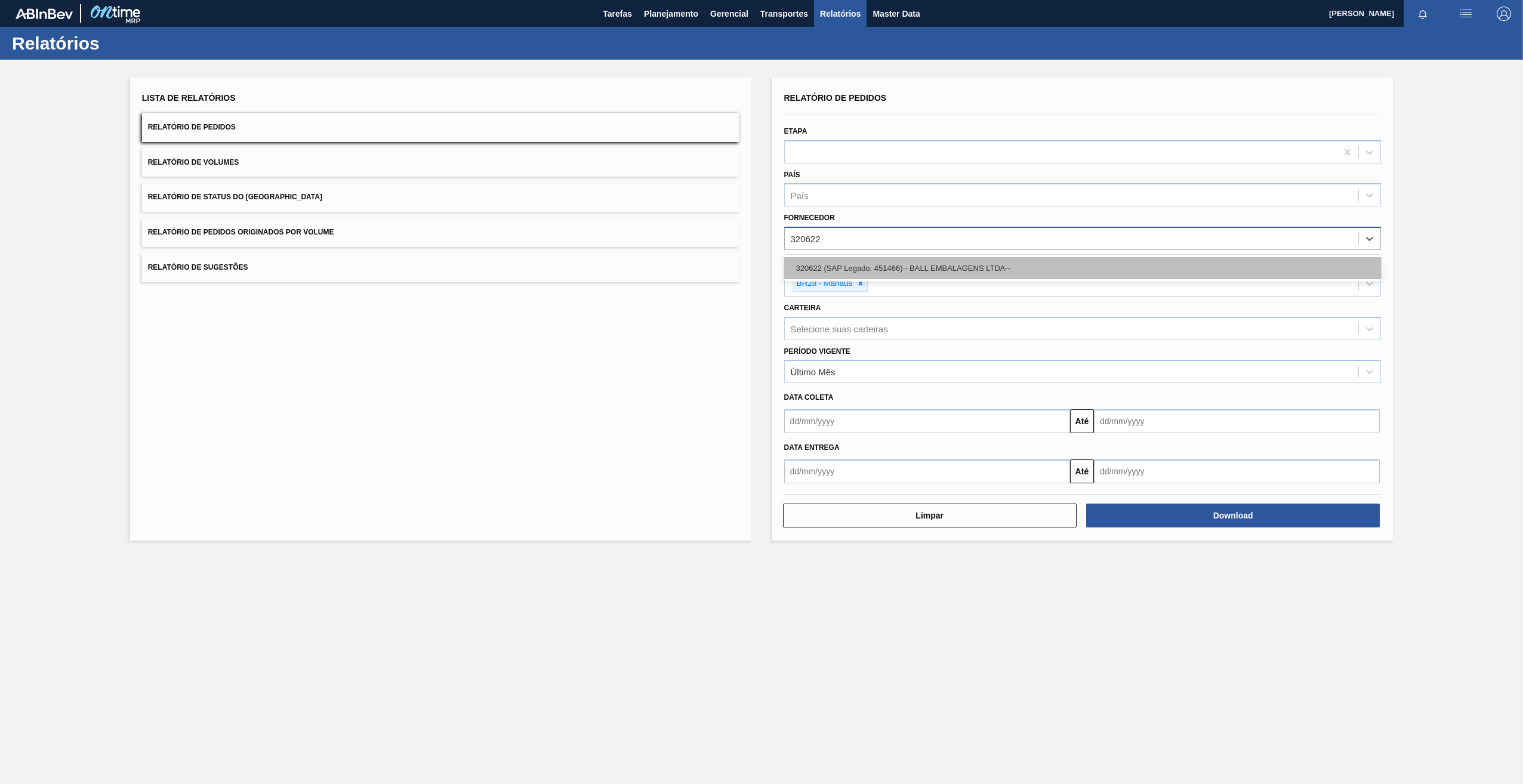
click at [897, 265] on div "320622 (SAP Legado: 451466) - BALL EMBALAGENS LTDA--" at bounding box center [1083, 268] width 598 height 22
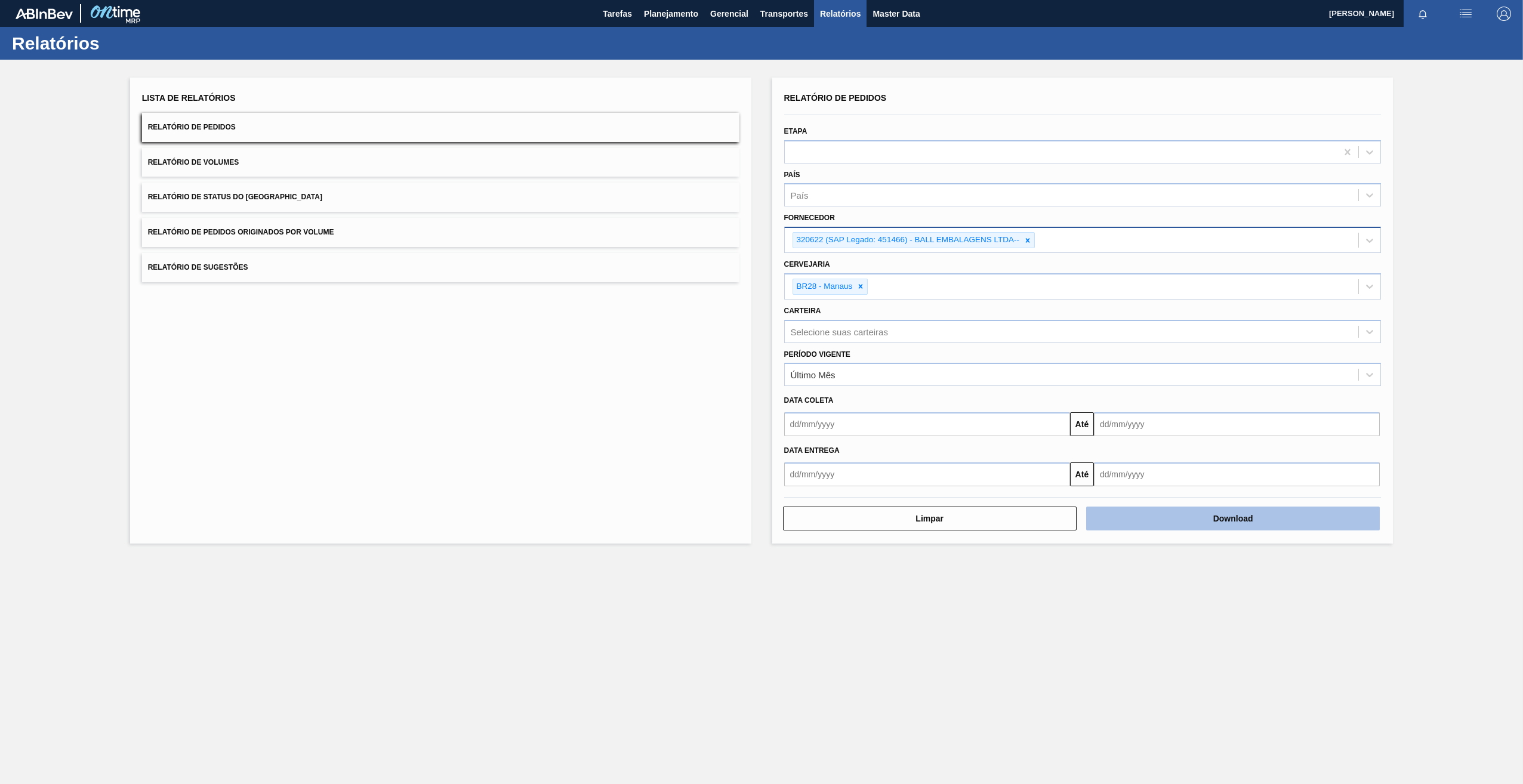
click at [1263, 523] on button "Download" at bounding box center [1232, 518] width 293 height 24
click at [1028, 240] on icon at bounding box center [1028, 240] width 4 height 4
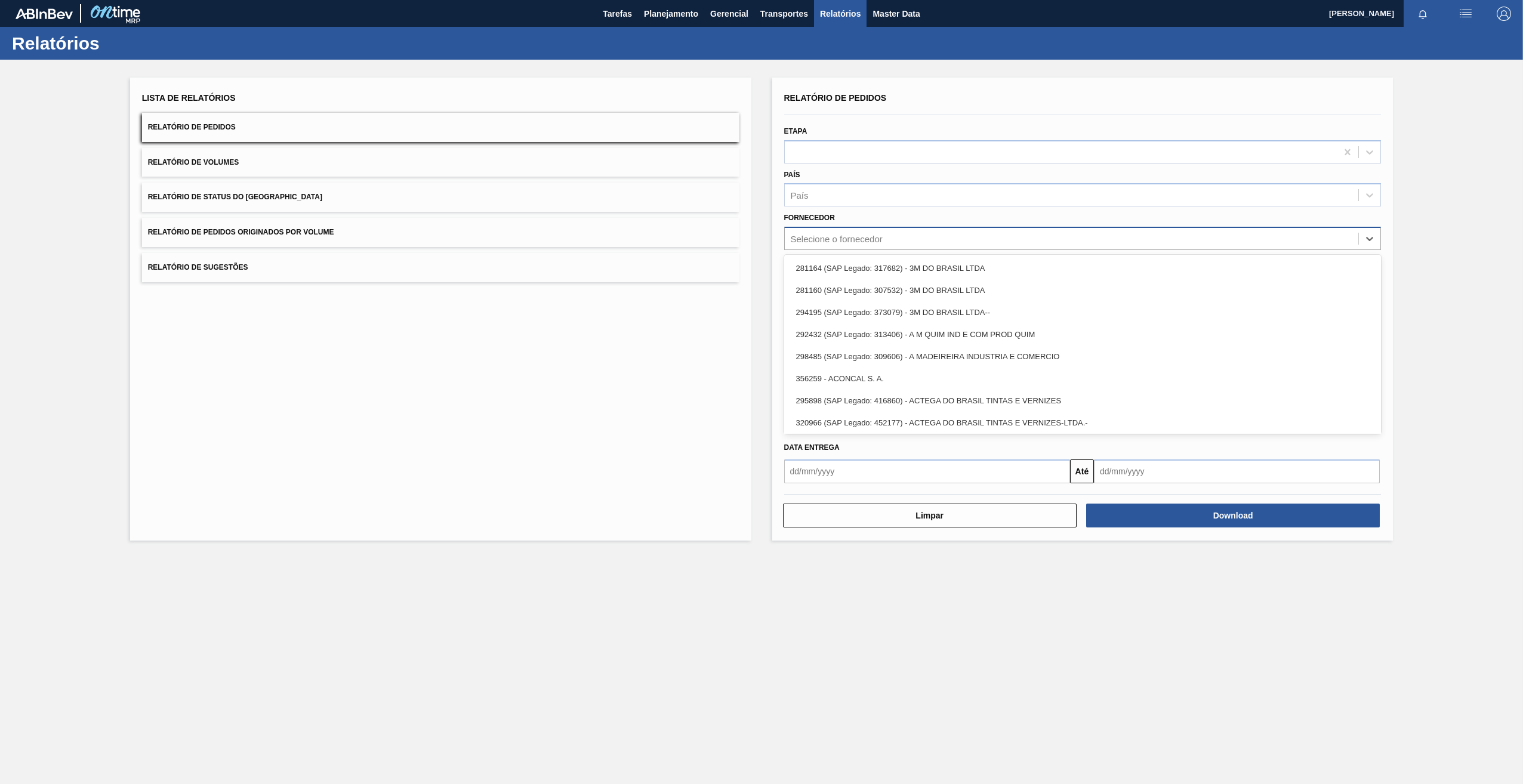
click at [863, 242] on div "Selecione o fornecedor" at bounding box center [836, 239] width 92 height 10
paste input "320622"
type input "320622"
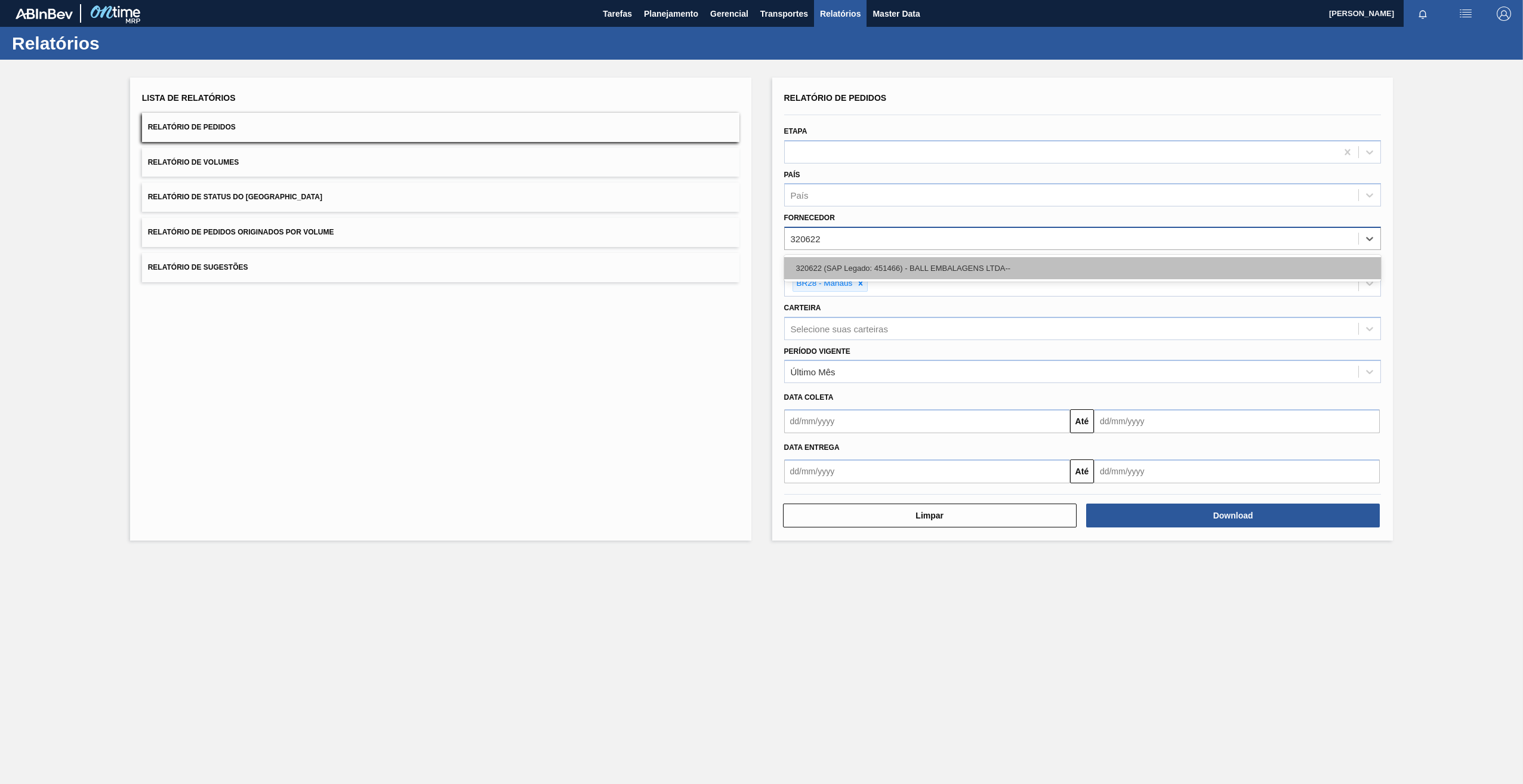
click at [869, 261] on div "320622 (SAP Legado: 451466) - BALL EMBALAGENS LTDA--" at bounding box center [1083, 268] width 598 height 22
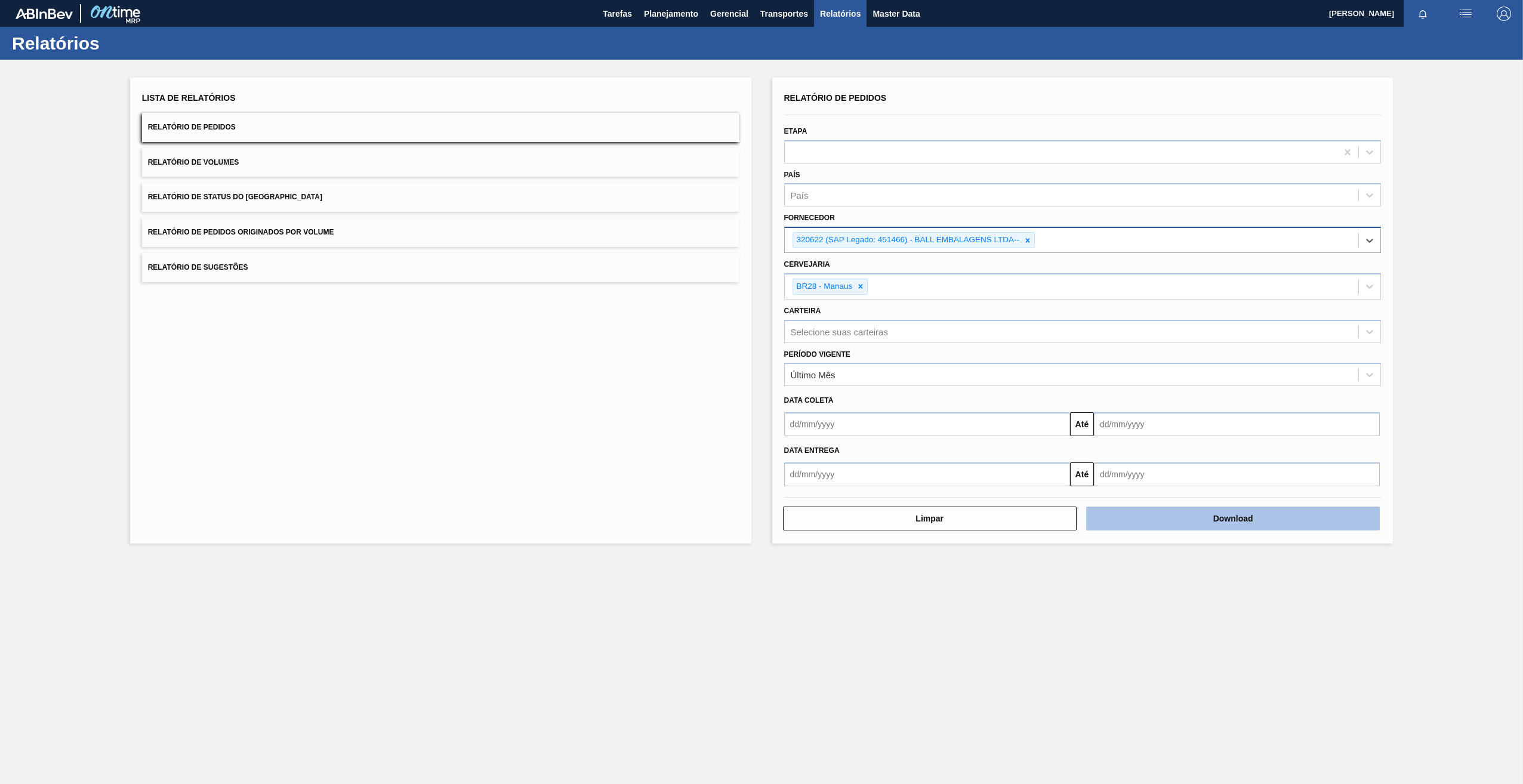
click at [1234, 516] on button "Download" at bounding box center [1232, 518] width 293 height 24
